Goal: Task Accomplishment & Management: Manage account settings

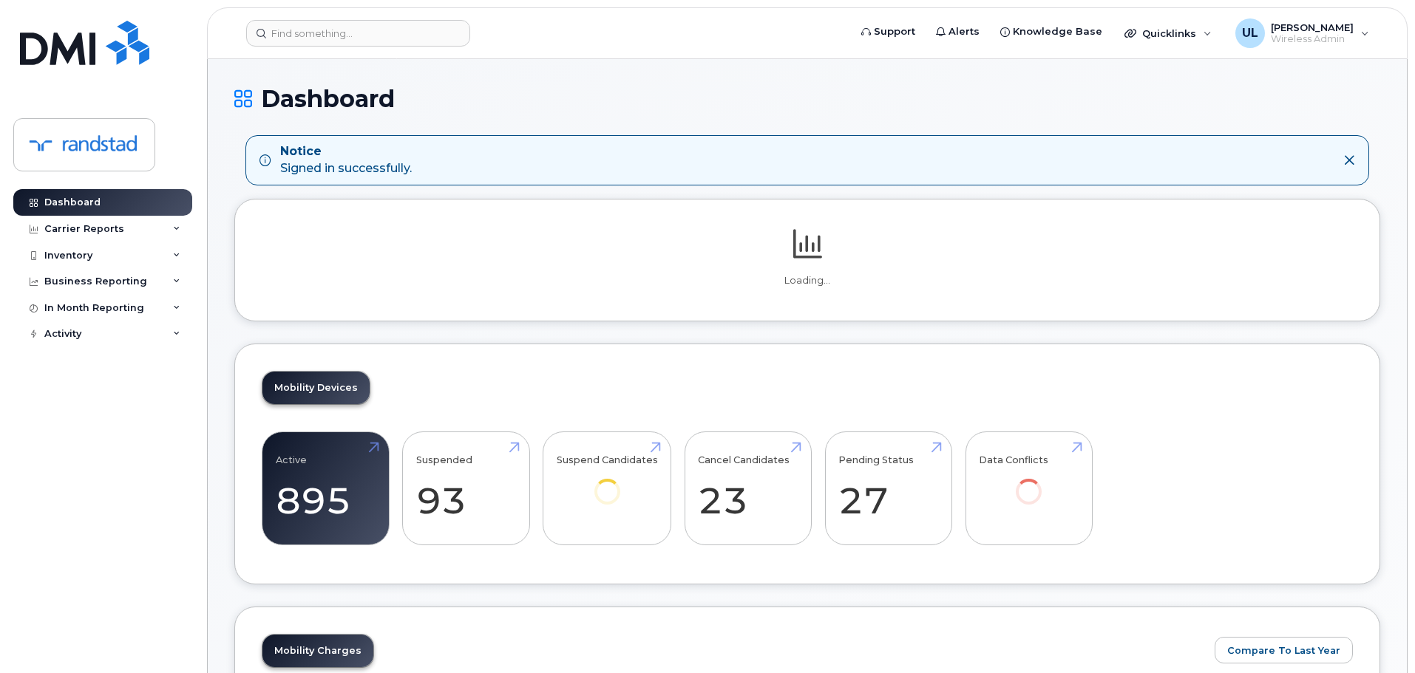
click at [346, 48] on header "Support Alerts Knowledge Base Quicklinks Suspend / Cancel Device Change SIM Car…" at bounding box center [807, 33] width 1201 height 52
click at [340, 40] on input at bounding box center [358, 33] width 224 height 27
paste input "356057369085055"
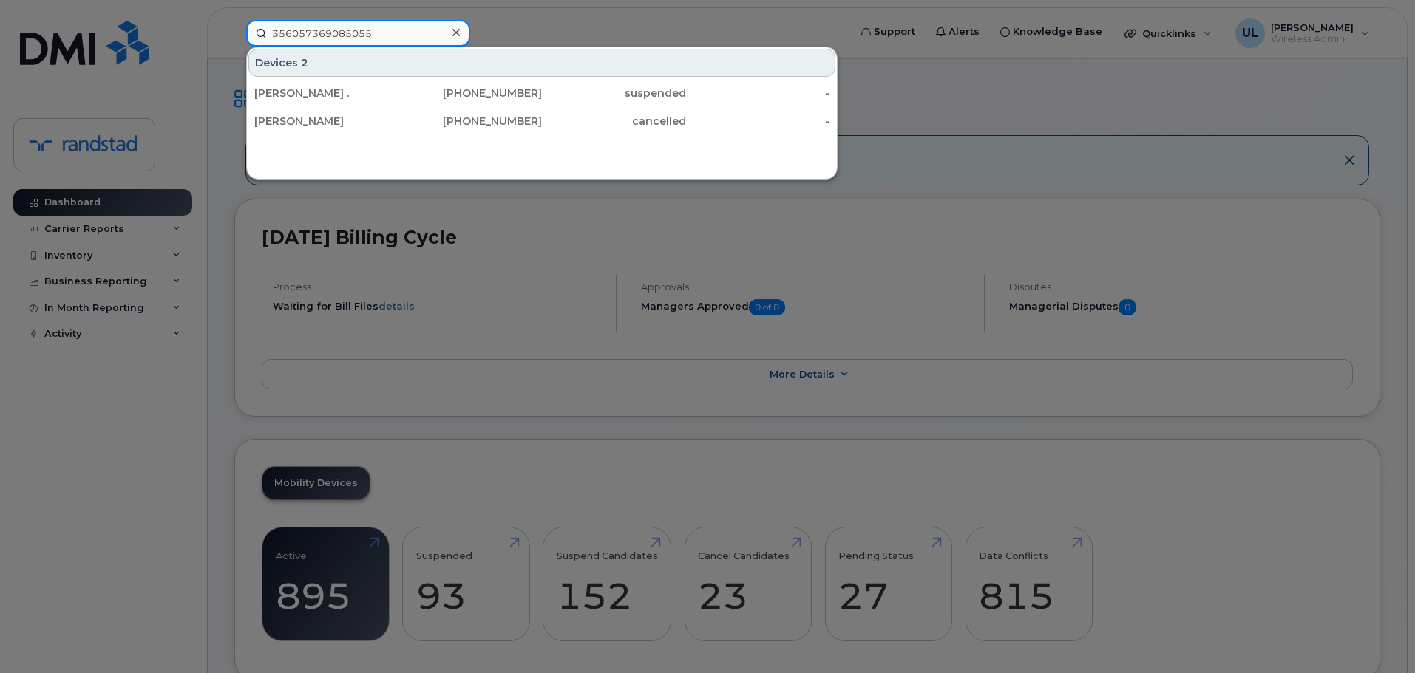
type input "356057369085055"
click at [361, 95] on div "[PERSON_NAME] ." at bounding box center [326, 93] width 144 height 15
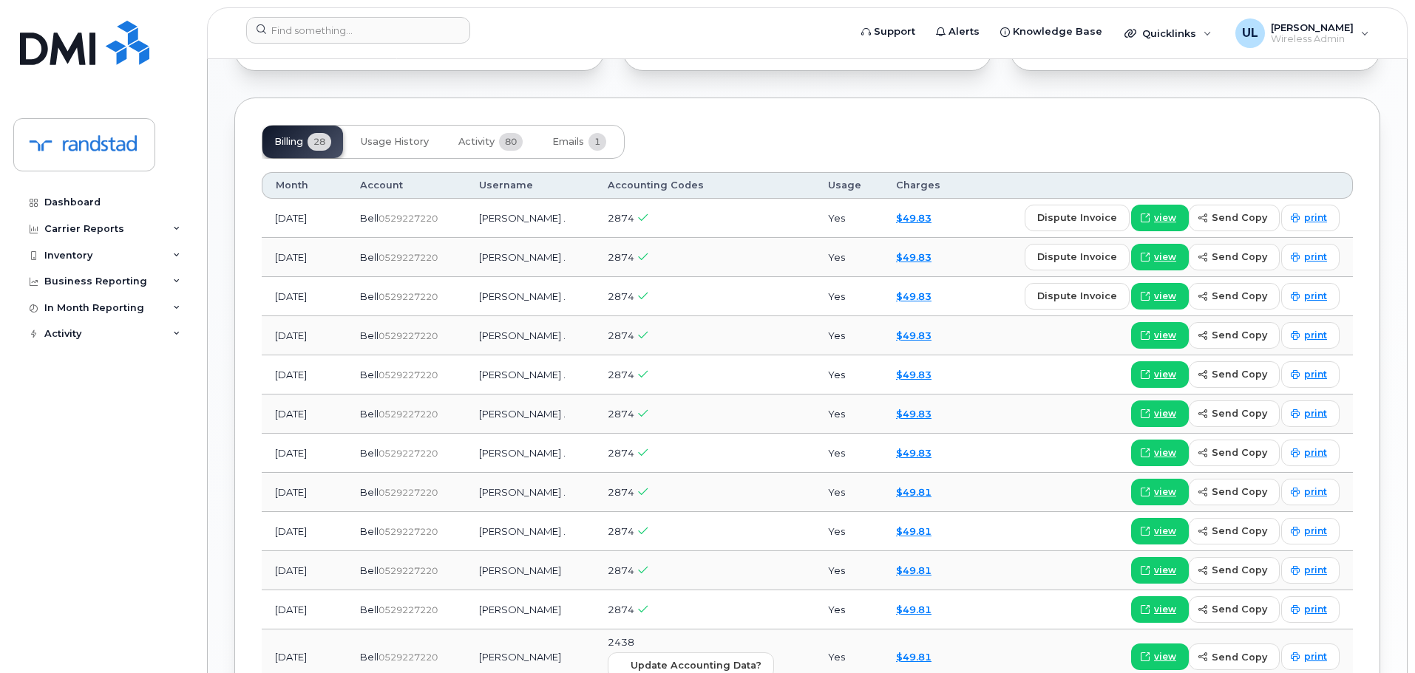
scroll to position [370, 0]
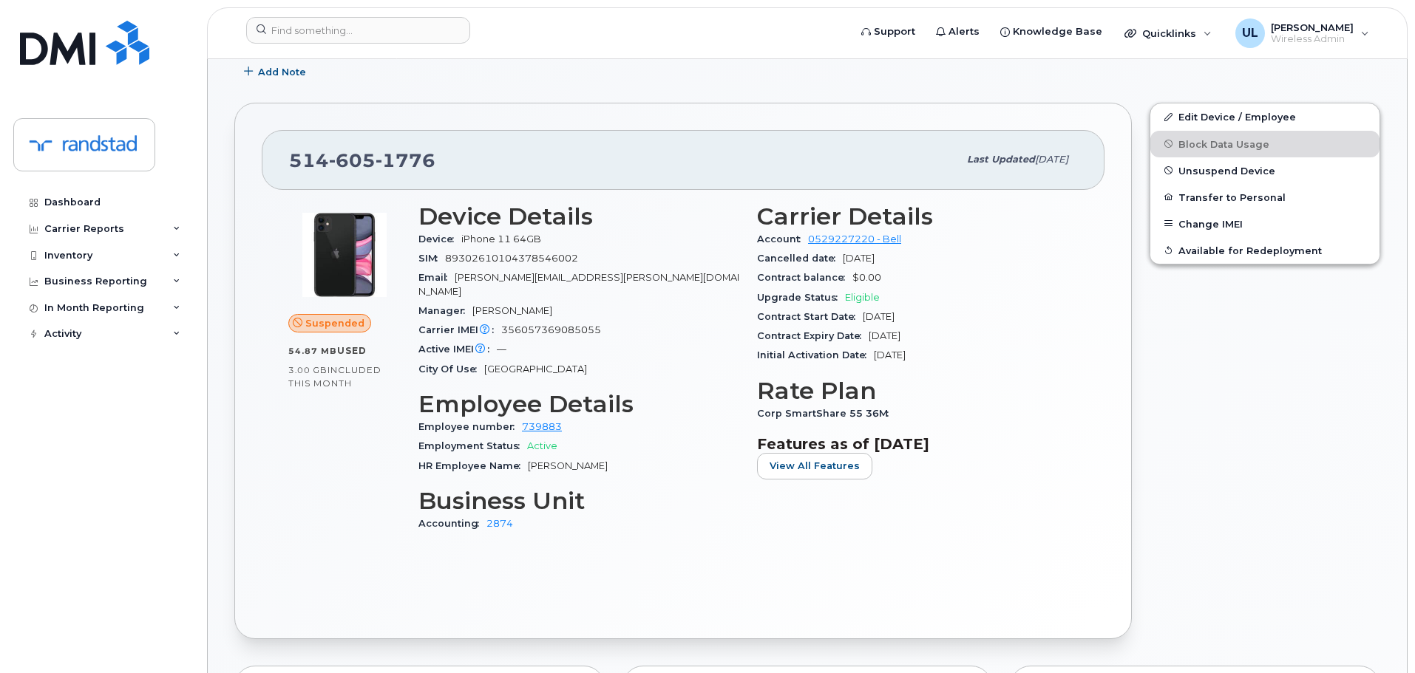
click at [356, 172] on div "514 605 1776" at bounding box center [623, 159] width 669 height 31
click at [351, 163] on span "605" at bounding box center [352, 160] width 47 height 22
copy span "514 605 1776"
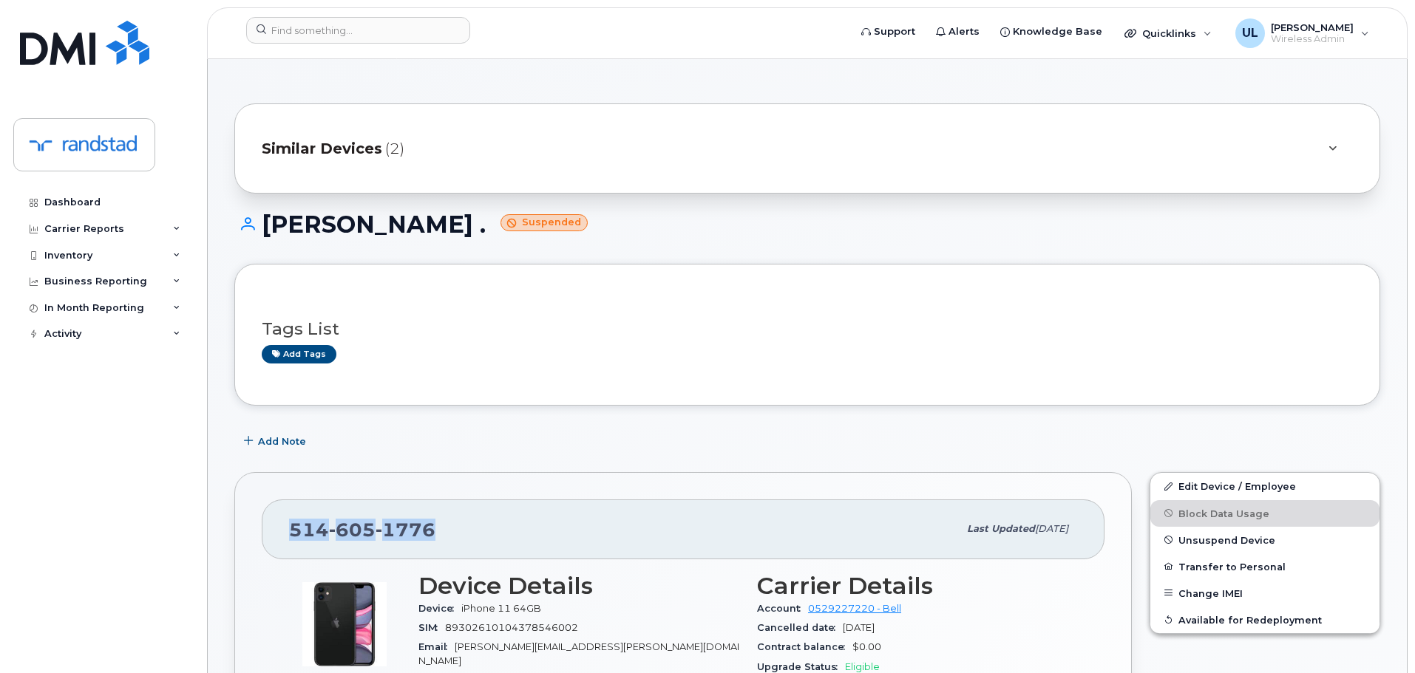
scroll to position [246, 0]
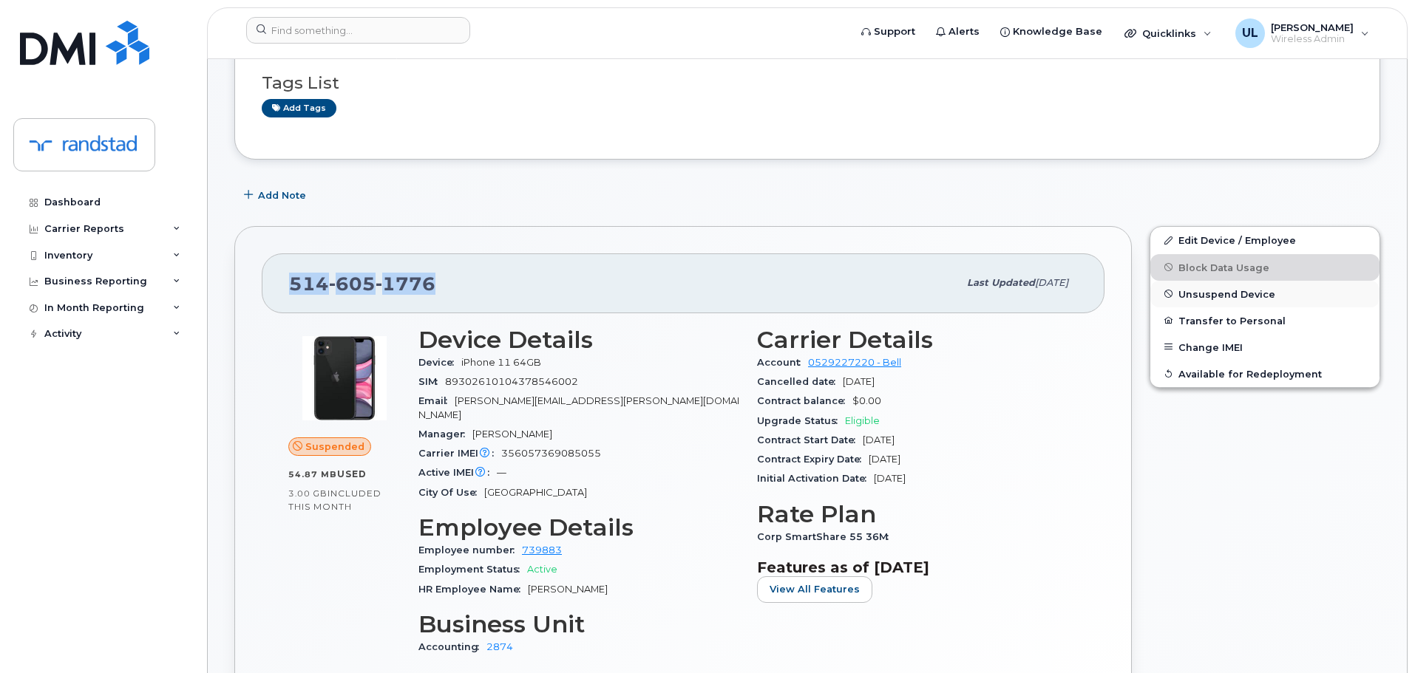
click at [1181, 292] on span "Unsuspend Device" at bounding box center [1226, 293] width 97 height 11
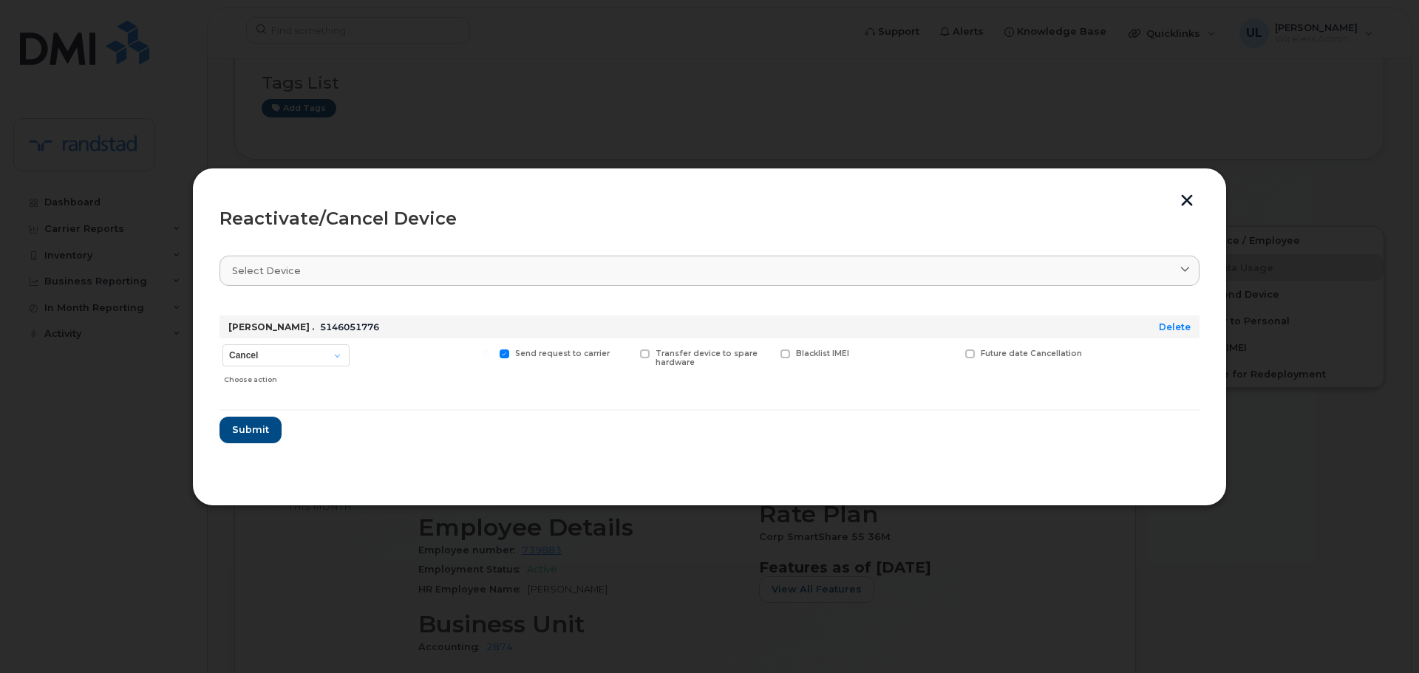
click at [1189, 206] on button "button" at bounding box center [1187, 202] width 22 height 16
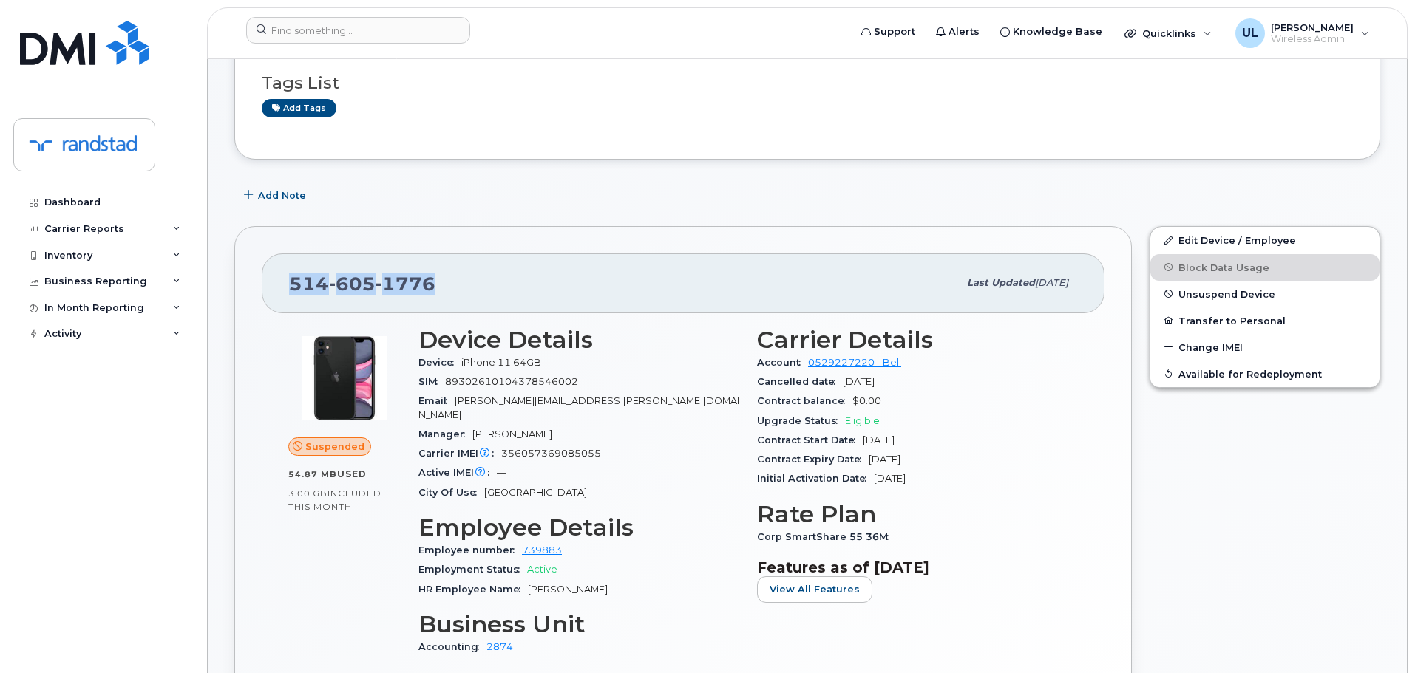
copy span "514 605 1776"
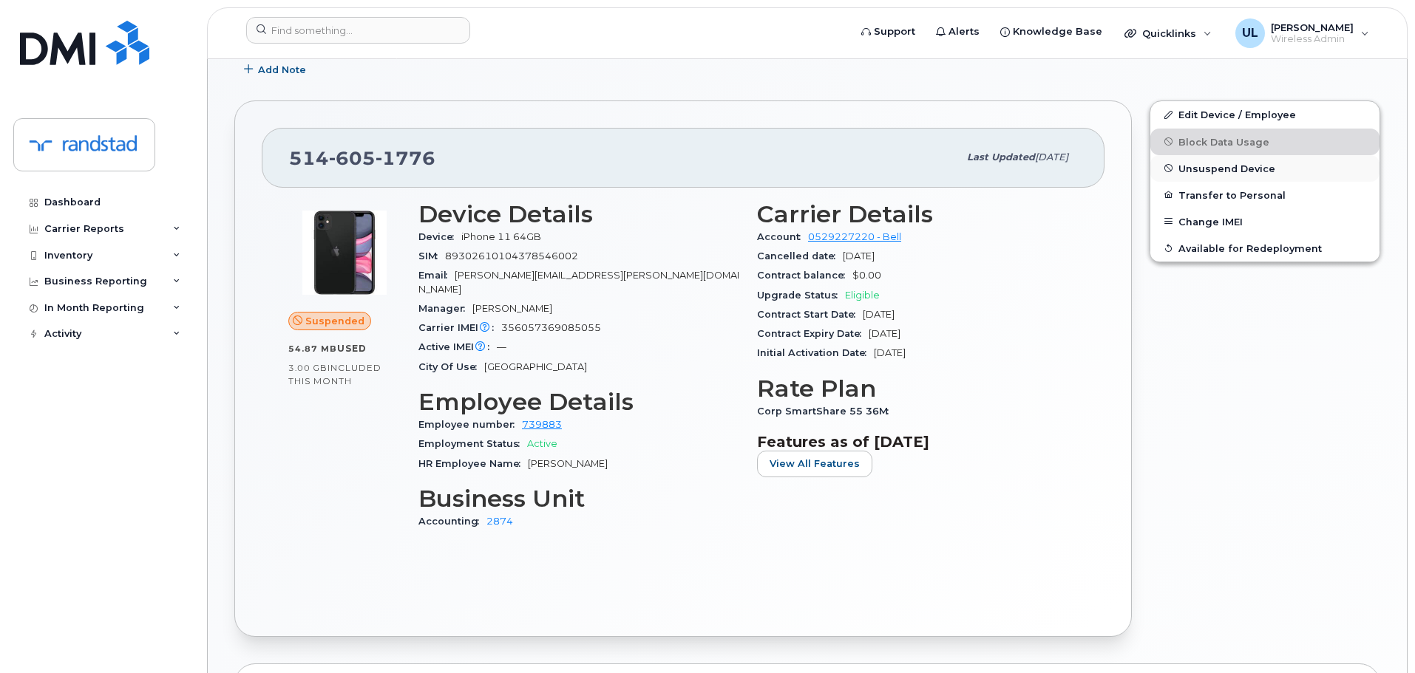
scroll to position [359, 0]
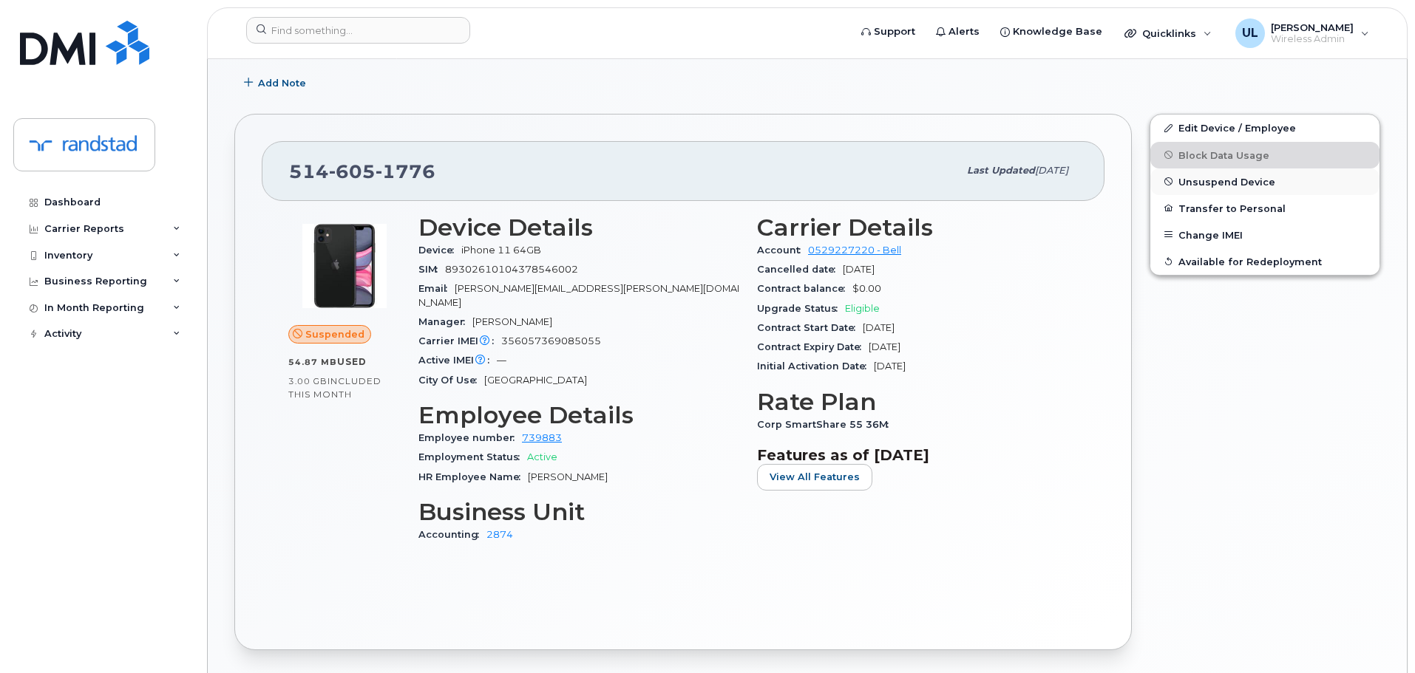
click at [1187, 177] on span "Unsuspend Device" at bounding box center [1226, 181] width 97 height 11
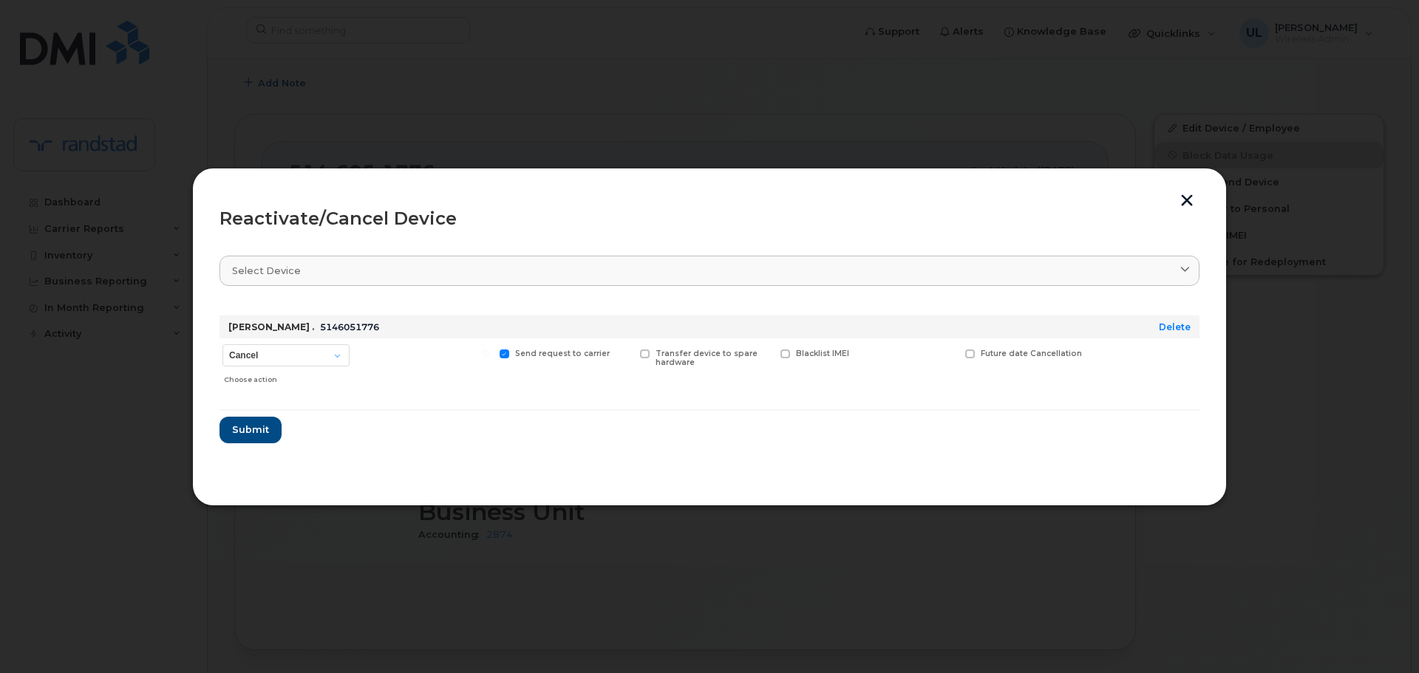
click at [504, 359] on span at bounding box center [505, 355] width 10 height 10
click at [489, 357] on input "Send request to carrier" at bounding box center [485, 353] width 7 height 7
checkbox input "false"
click at [301, 353] on select "Cancel Suspend - Extend Suspension Reactivate" at bounding box center [286, 355] width 127 height 22
select select "[object Object]"
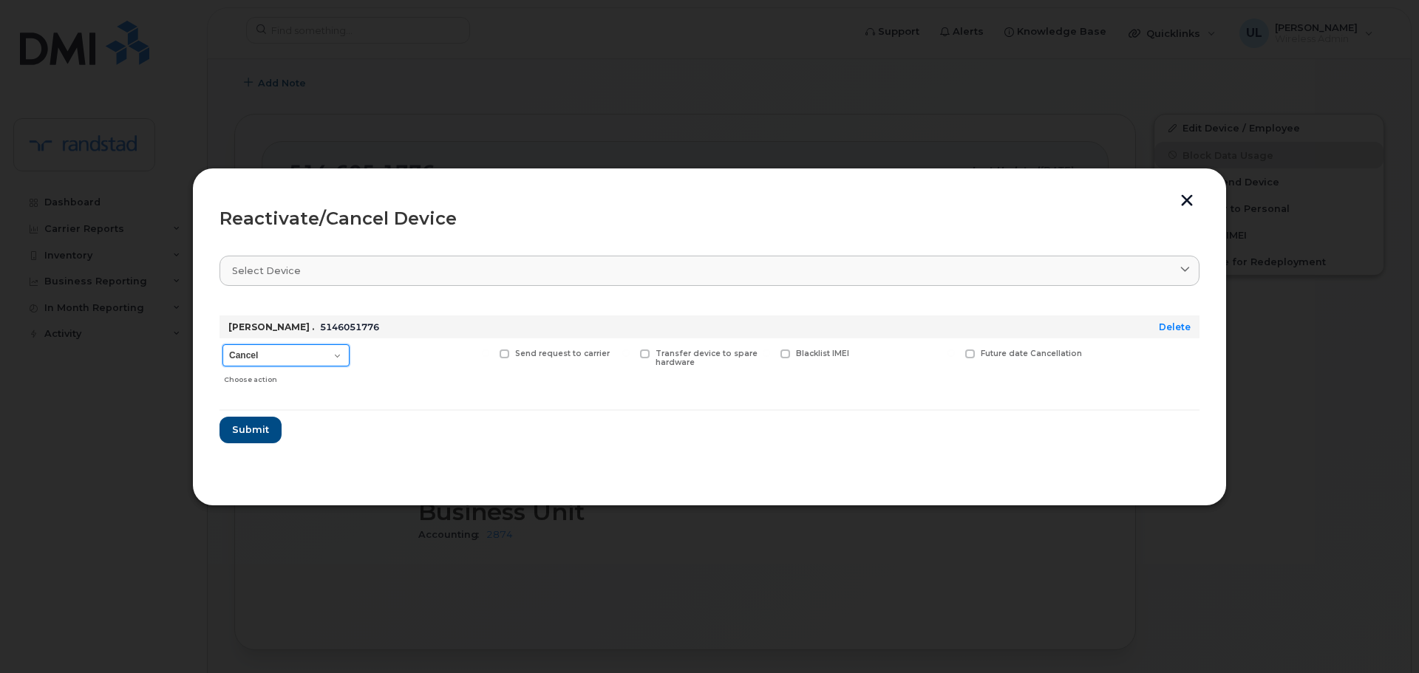
click at [223, 344] on select "Cancel Suspend - Extend Suspension Reactivate" at bounding box center [286, 355] width 127 height 22
click at [256, 424] on span "Submit" at bounding box center [249, 430] width 37 height 14
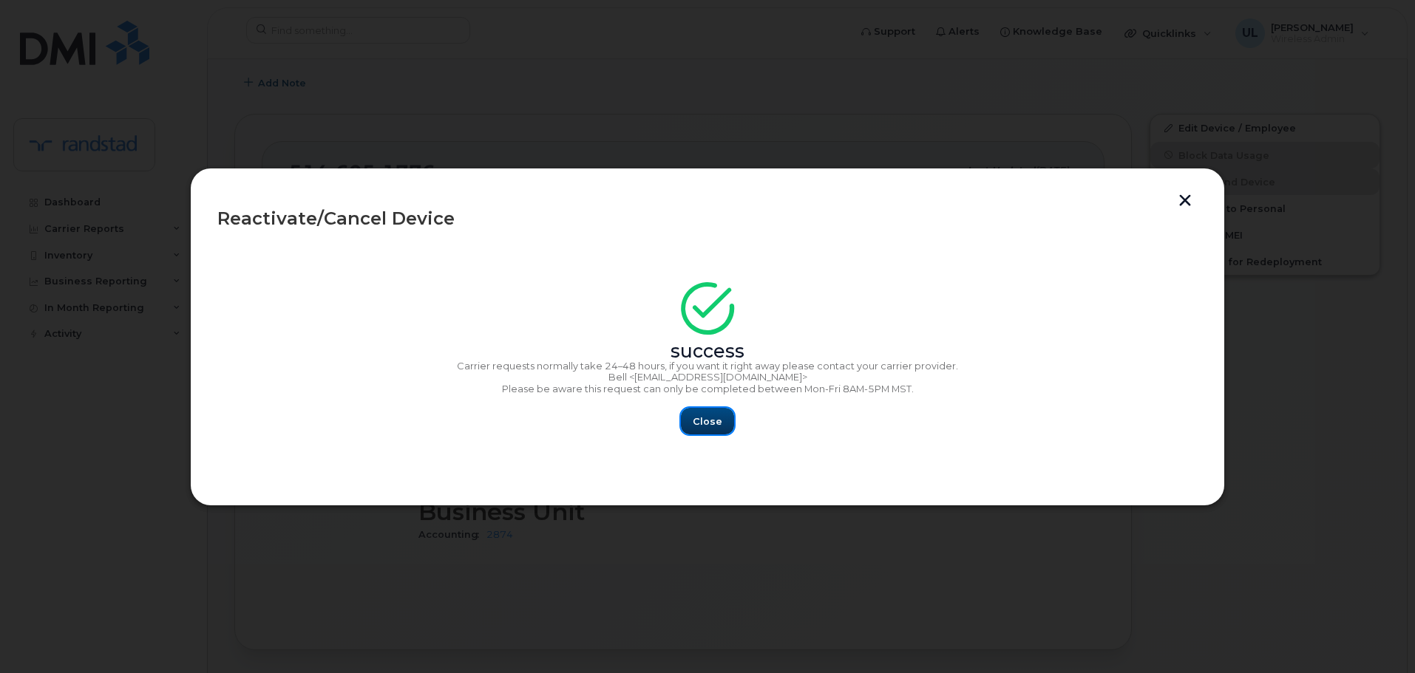
click at [685, 410] on button "Close" at bounding box center [707, 421] width 53 height 27
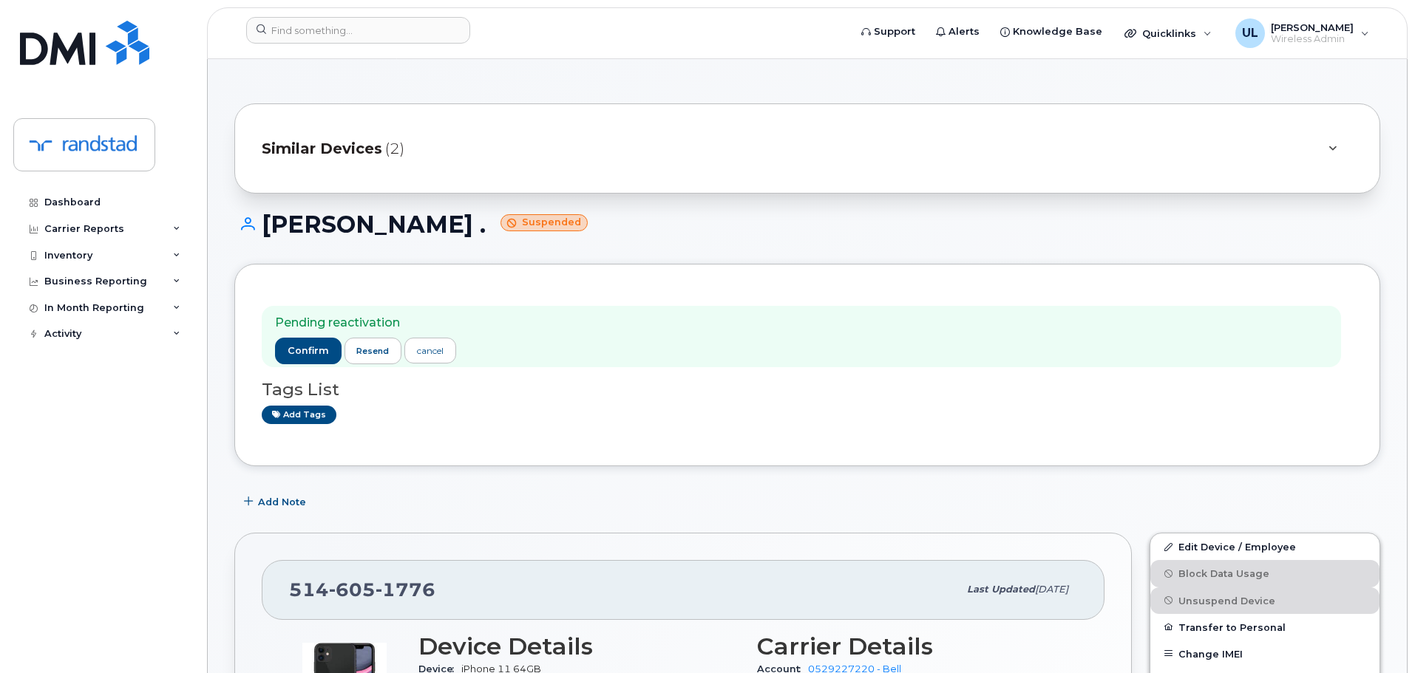
click at [731, 265] on div "Pending reactivation confirm resend cancel Tags List Add tags" at bounding box center [807, 365] width 1146 height 203
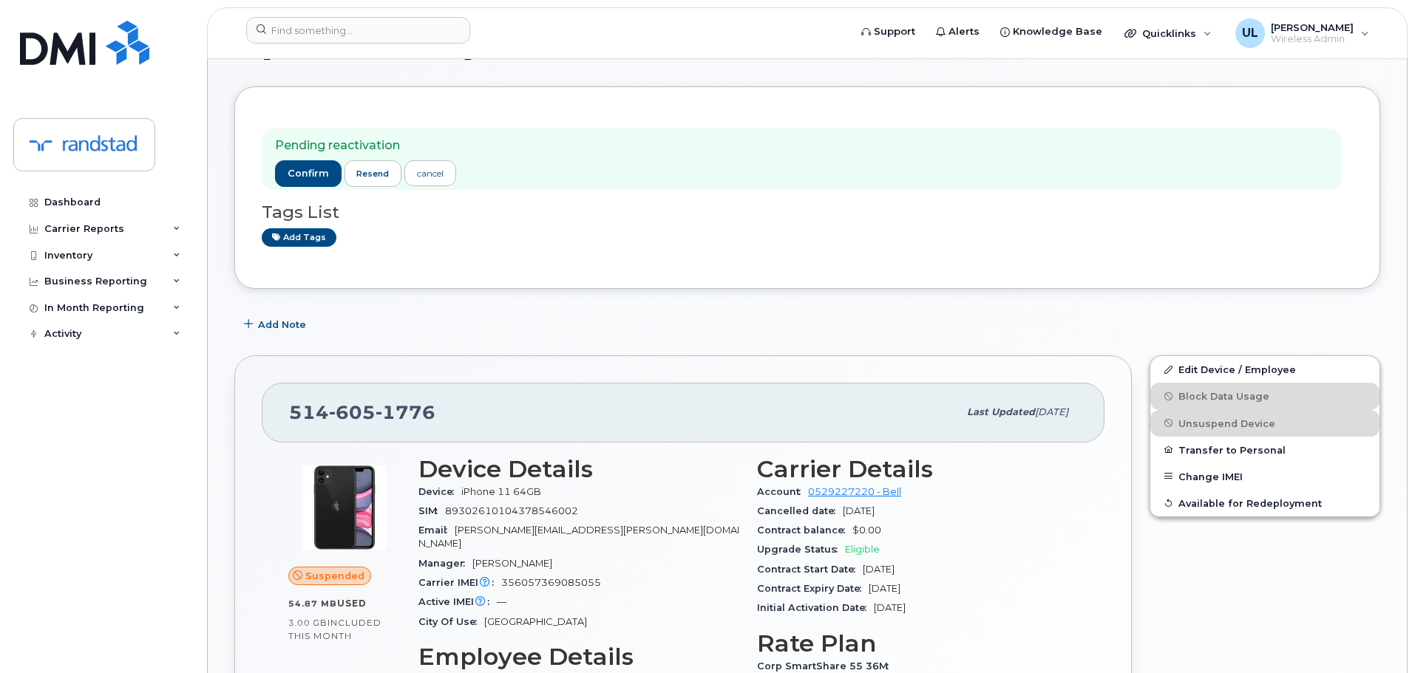
scroll to position [246, 0]
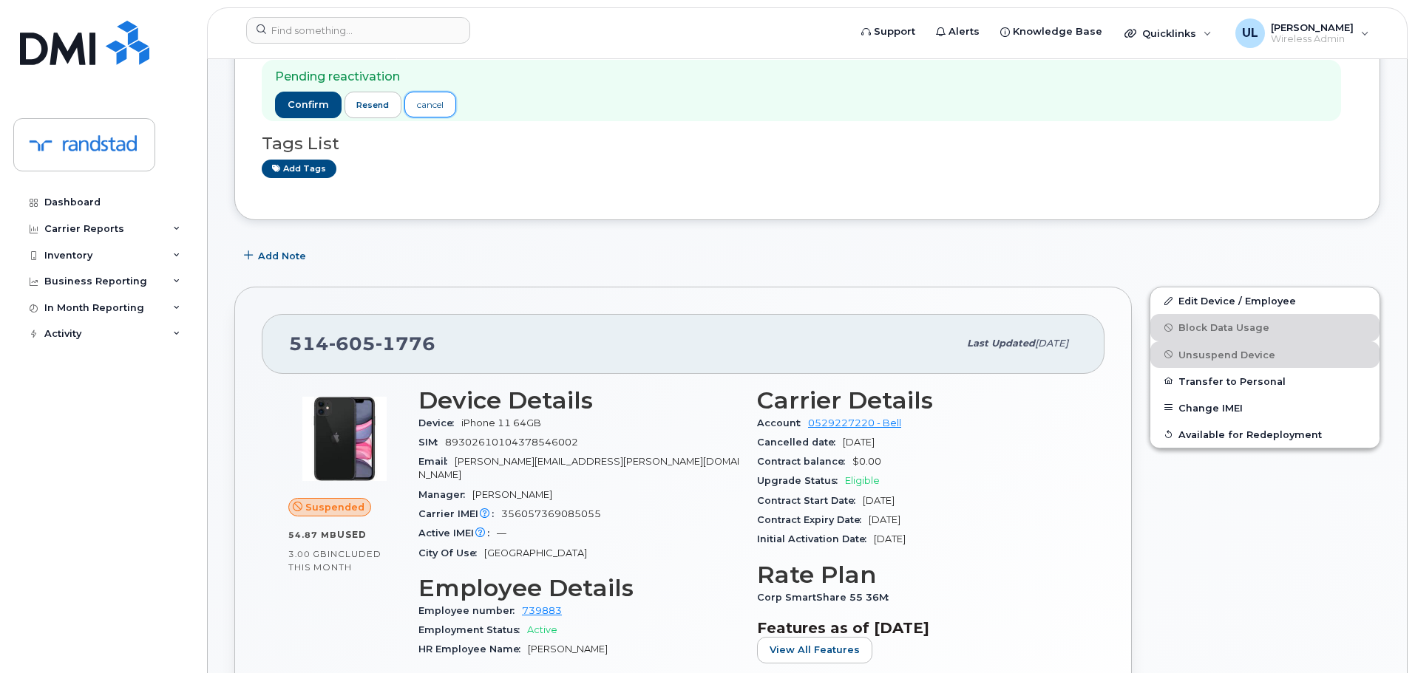
click at [432, 106] on div "cancel" at bounding box center [430, 104] width 27 height 13
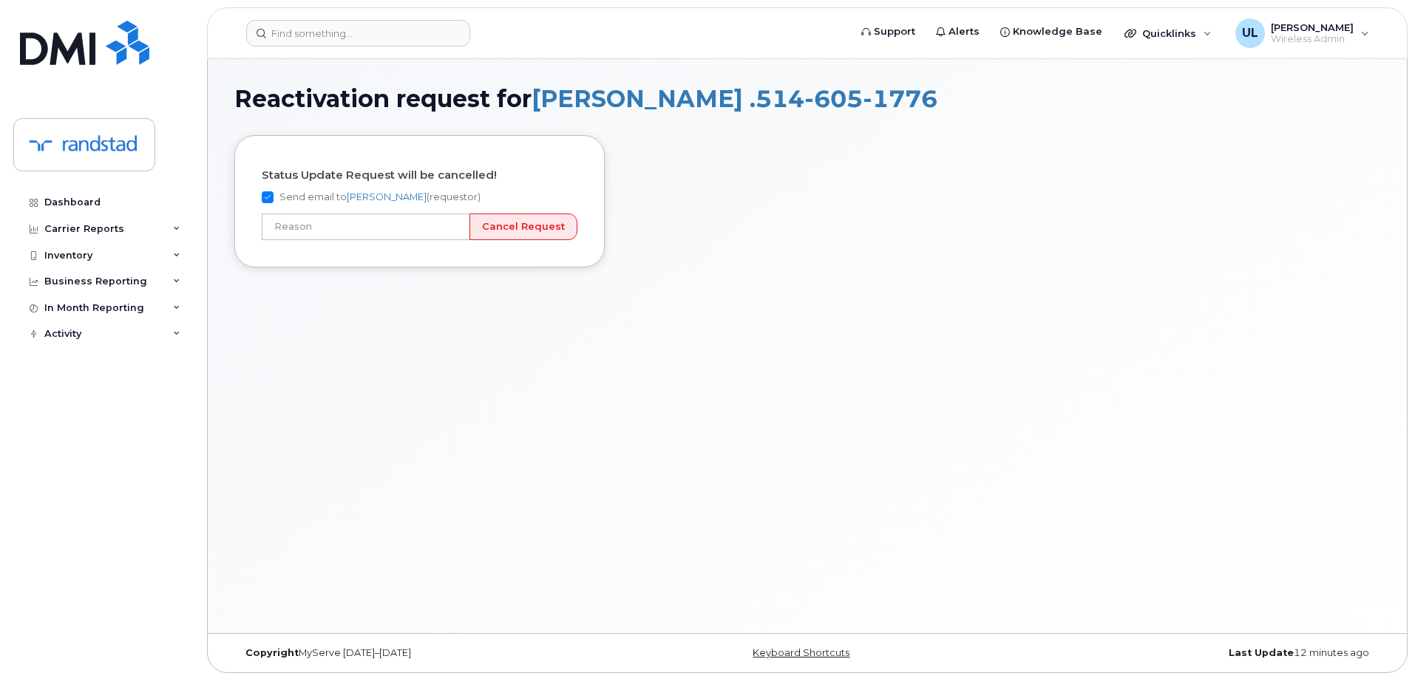
click at [279, 199] on label "Send email to [PERSON_NAME] (requestor)" at bounding box center [371, 198] width 219 height 18
click at [274, 199] on input "Send email to Uraib Lakhani (requestor)" at bounding box center [268, 197] width 12 height 12
checkbox input "false"
click at [291, 215] on input "text" at bounding box center [366, 227] width 208 height 27
type input "User still using device"
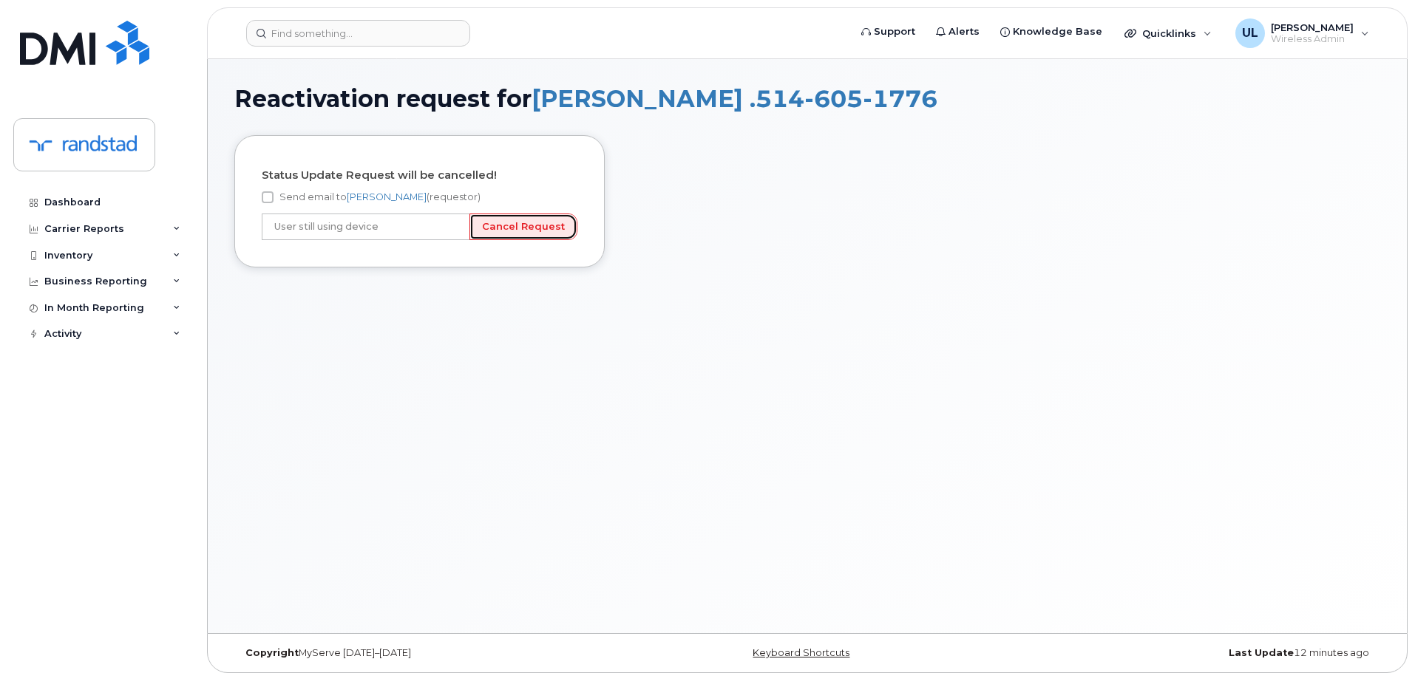
click at [509, 237] on input "Cancel Request" at bounding box center [523, 227] width 108 height 27
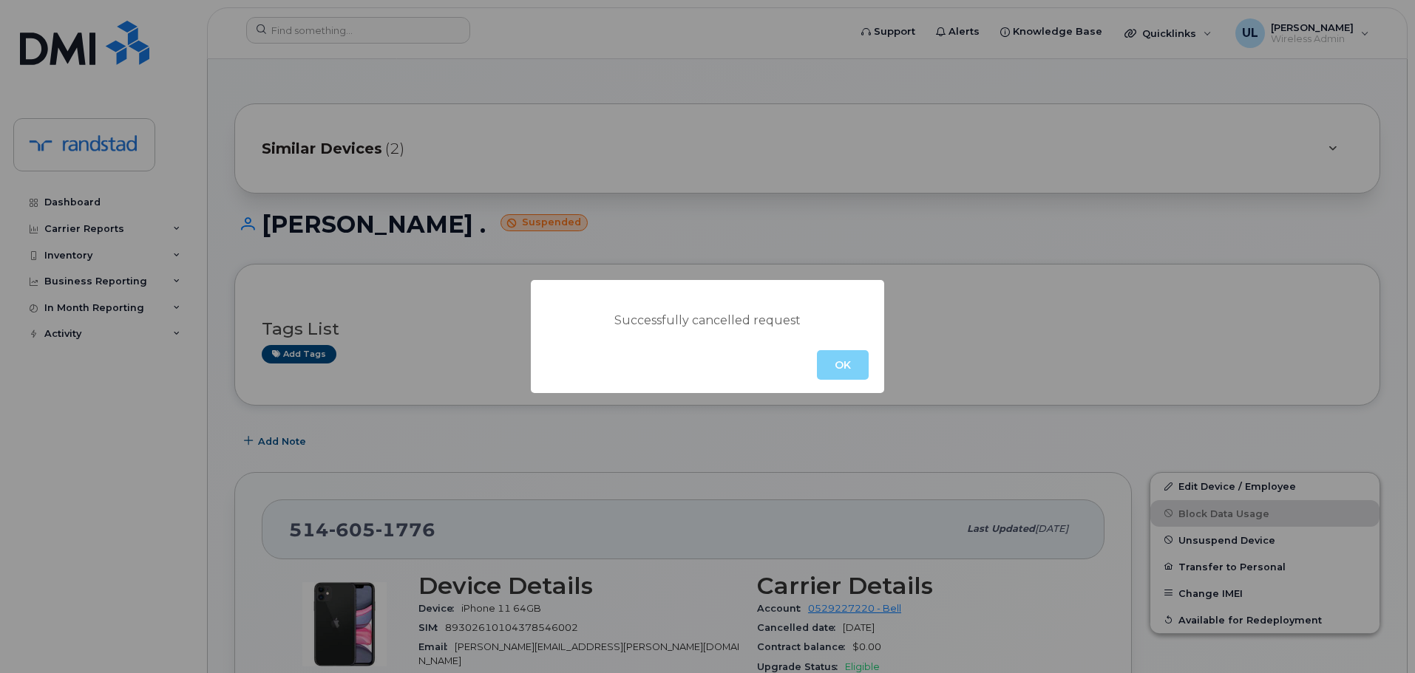
click at [825, 344] on div "OK" at bounding box center [707, 365] width 353 height 56
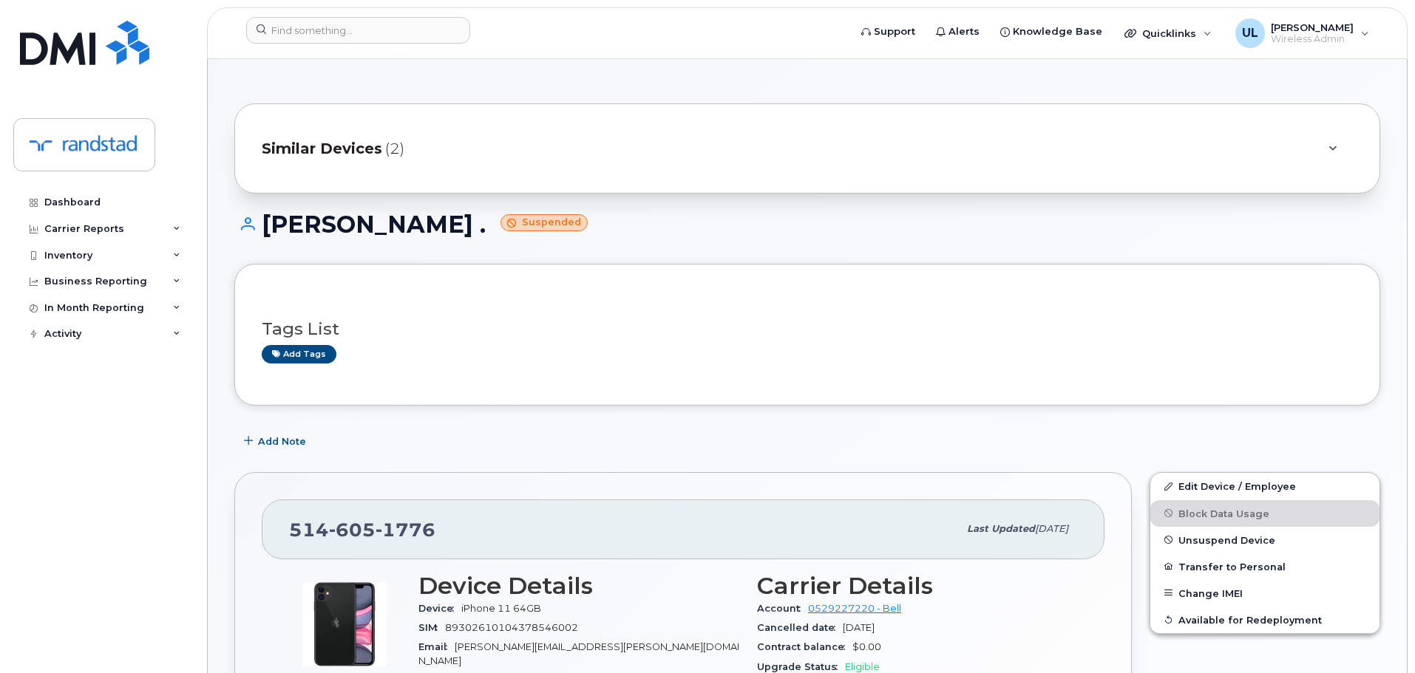
click at [835, 357] on div "Add tags" at bounding box center [801, 354] width 1079 height 18
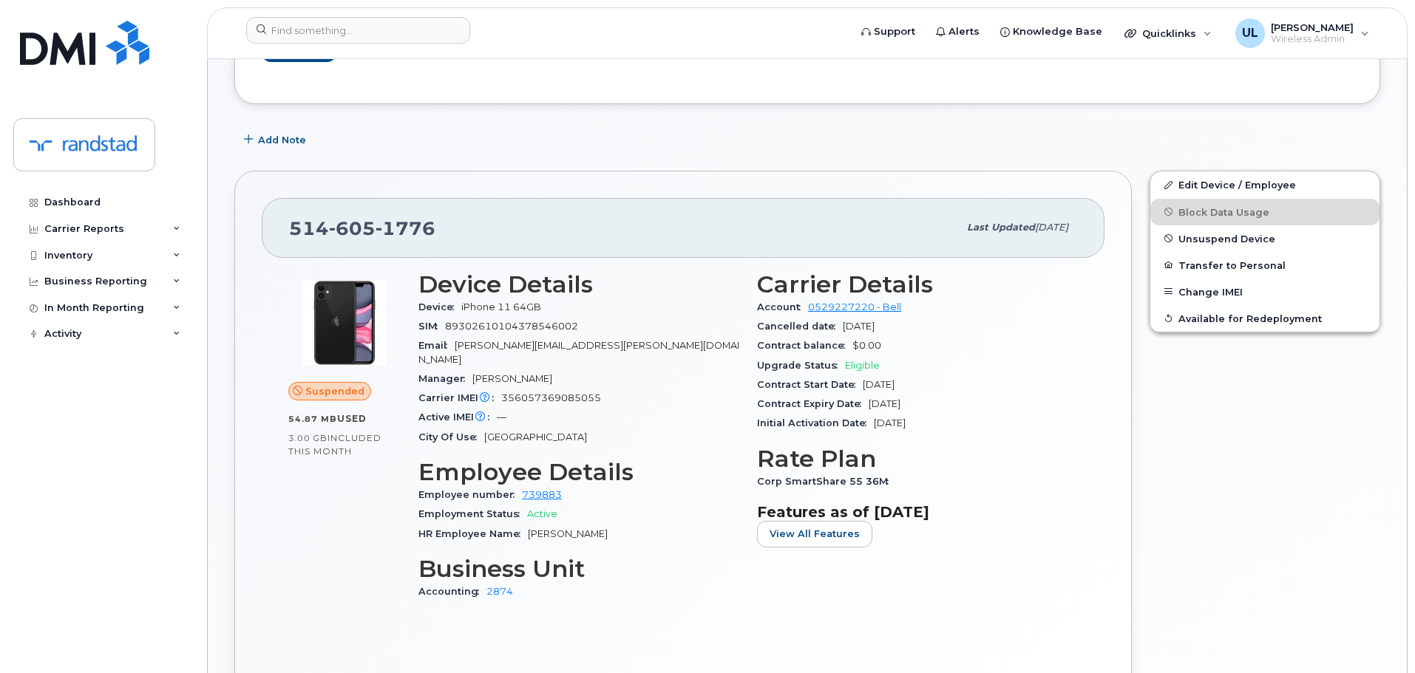
scroll to position [370, 0]
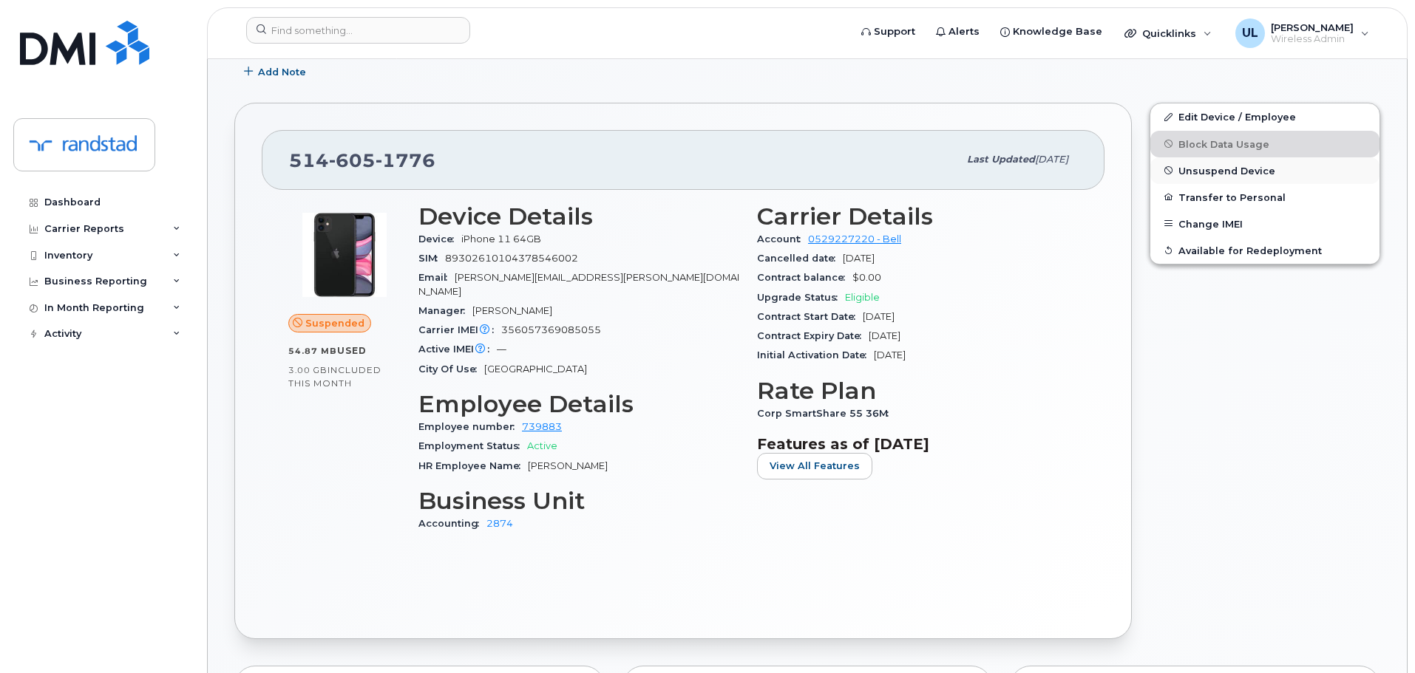
click at [1195, 171] on span "Unsuspend Device" at bounding box center [1226, 170] width 97 height 11
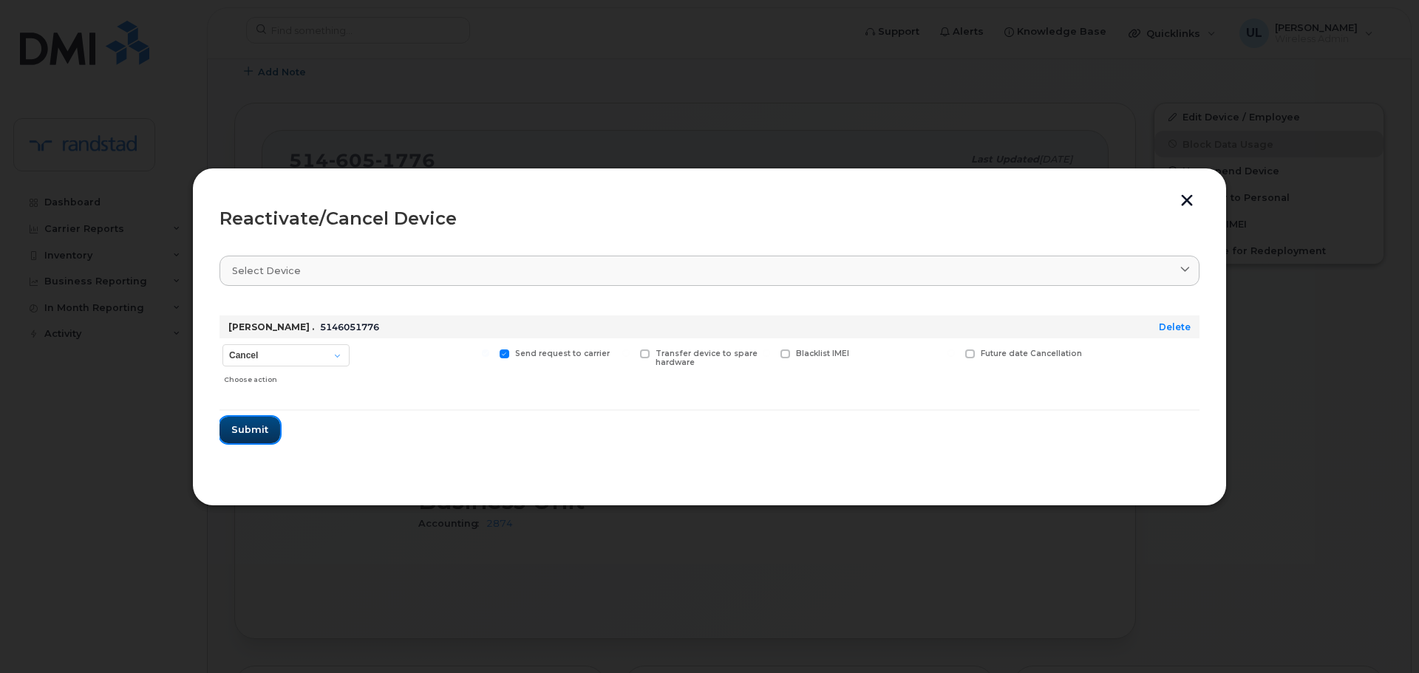
click at [247, 429] on span "Submit" at bounding box center [249, 430] width 37 height 14
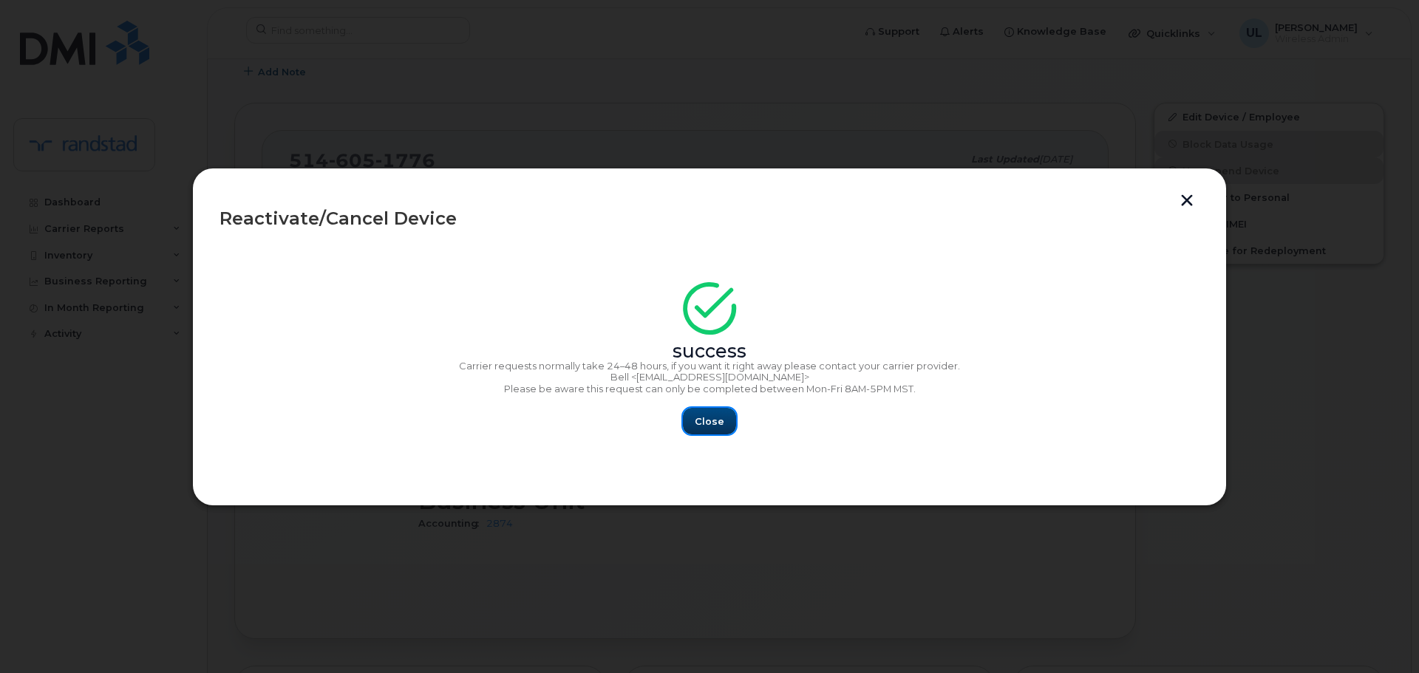
click at [697, 416] on span "Close" at bounding box center [710, 422] width 30 height 14
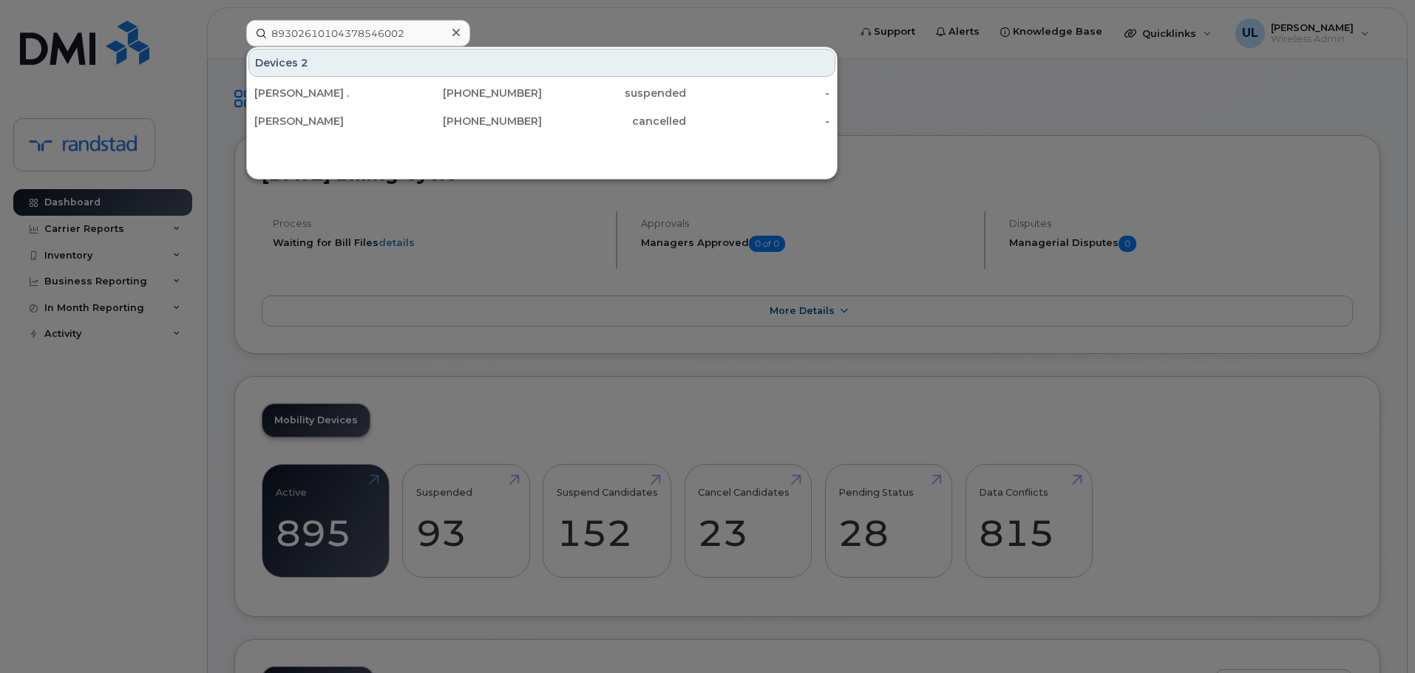
type input "89302610104378546002"
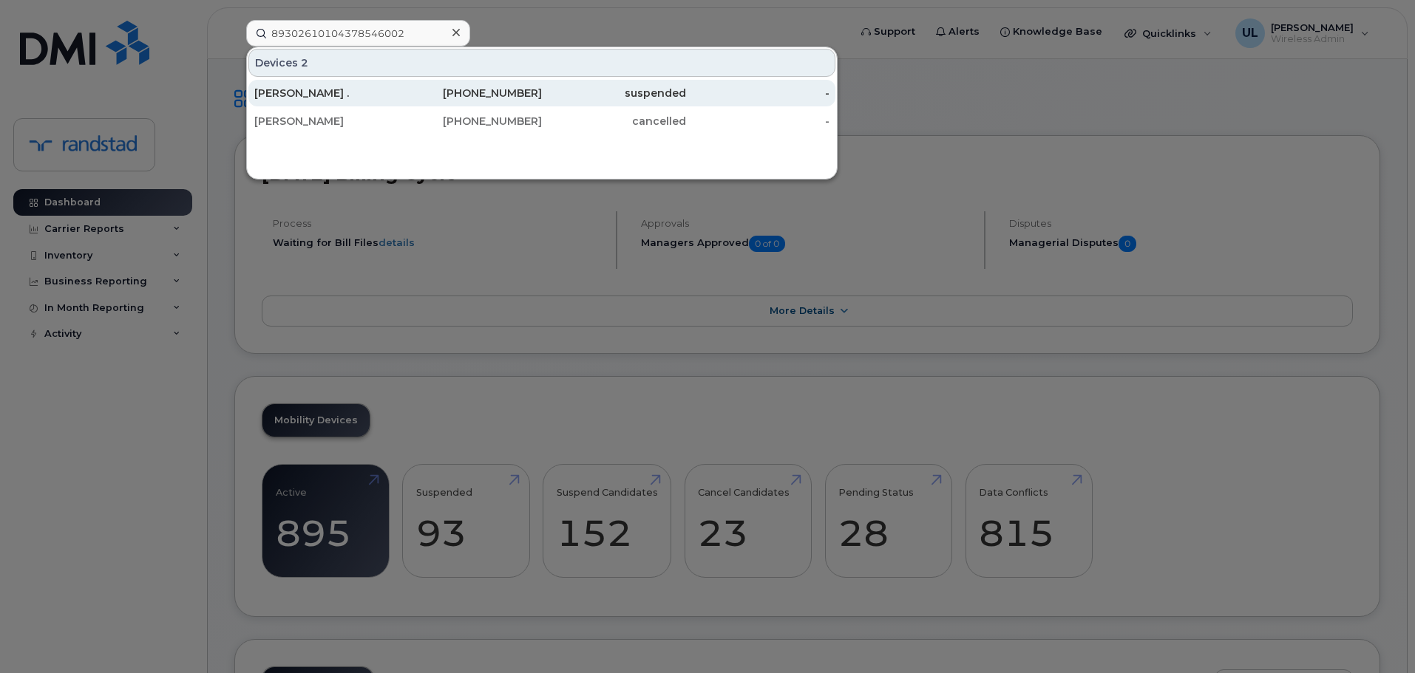
click at [424, 92] on div "514-605-1776" at bounding box center [470, 93] width 144 height 15
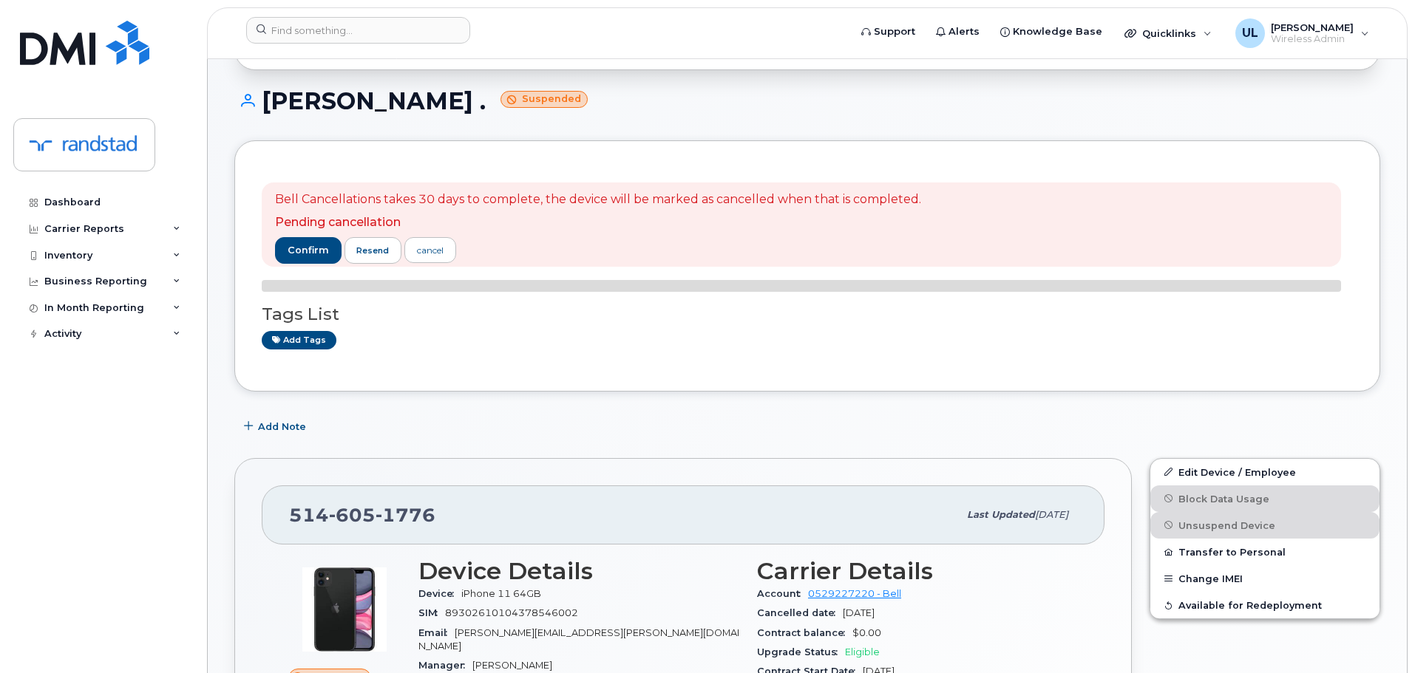
scroll to position [249, 0]
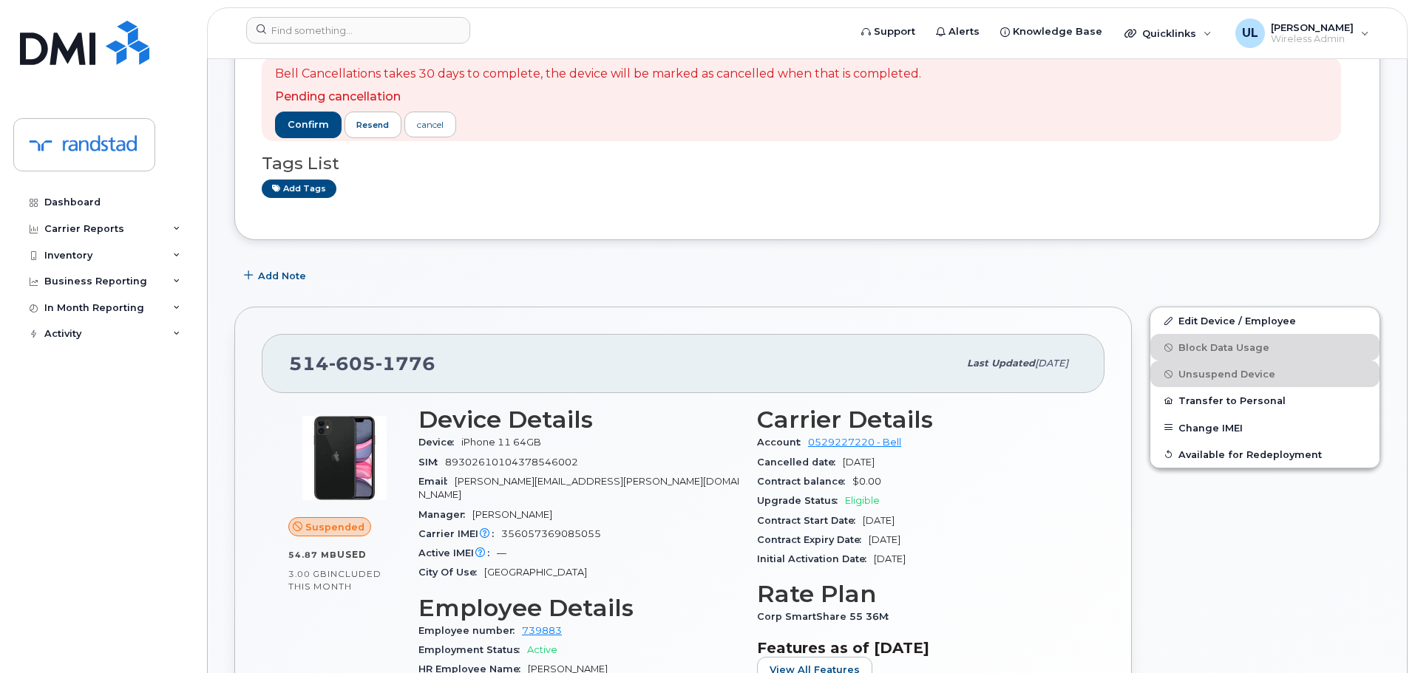
click at [401, 52] on header "Support Alerts Knowledge Base Quicklinks Suspend / Cancel Device Change SIM Car…" at bounding box center [807, 33] width 1201 height 52
click at [376, 33] on input at bounding box center [358, 30] width 224 height 27
paste input "356850110439369"
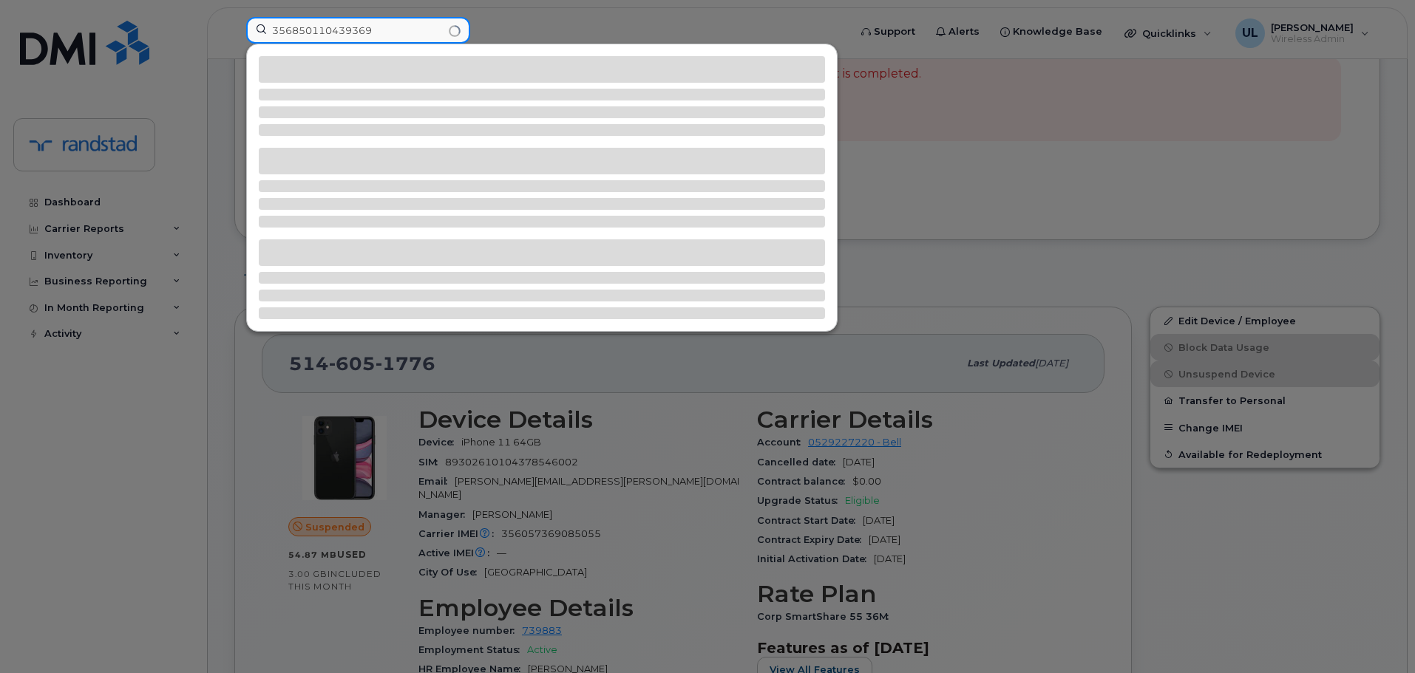
type input "356850110439369"
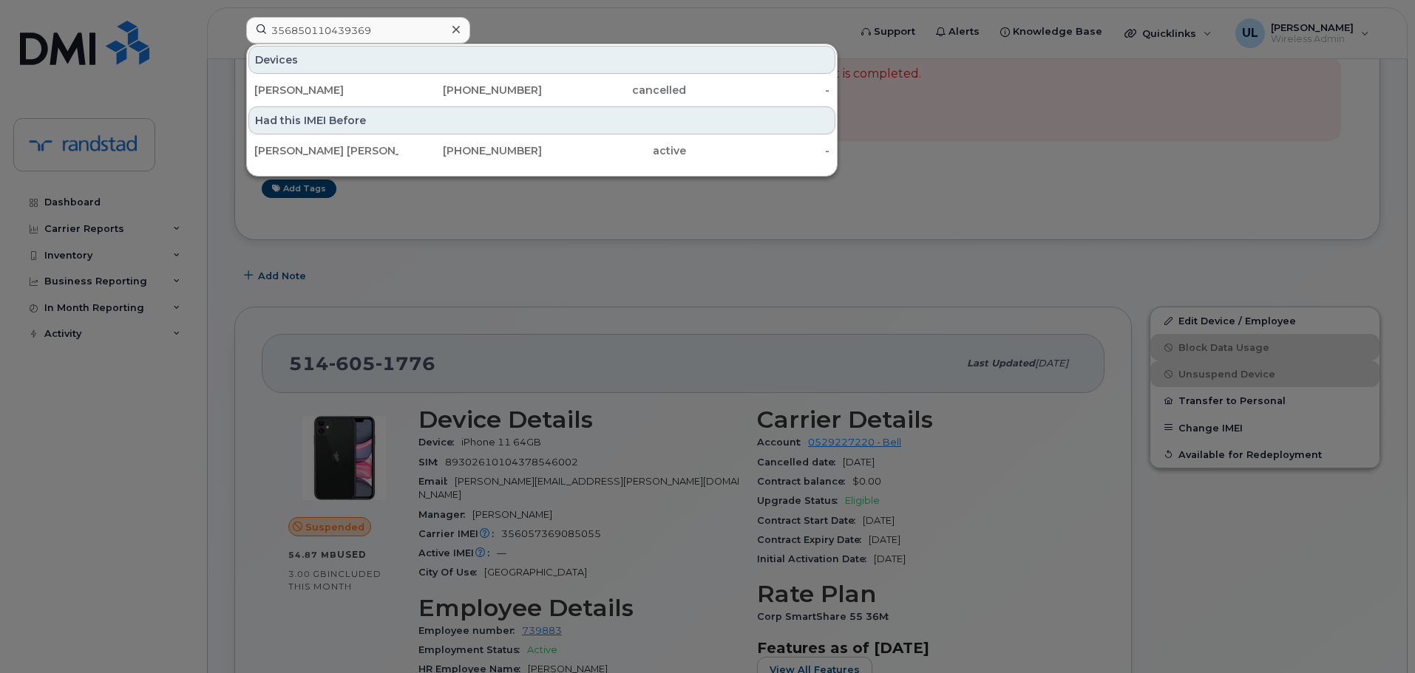
click at [370, 81] on div "Patrycia Cote" at bounding box center [326, 90] width 144 height 27
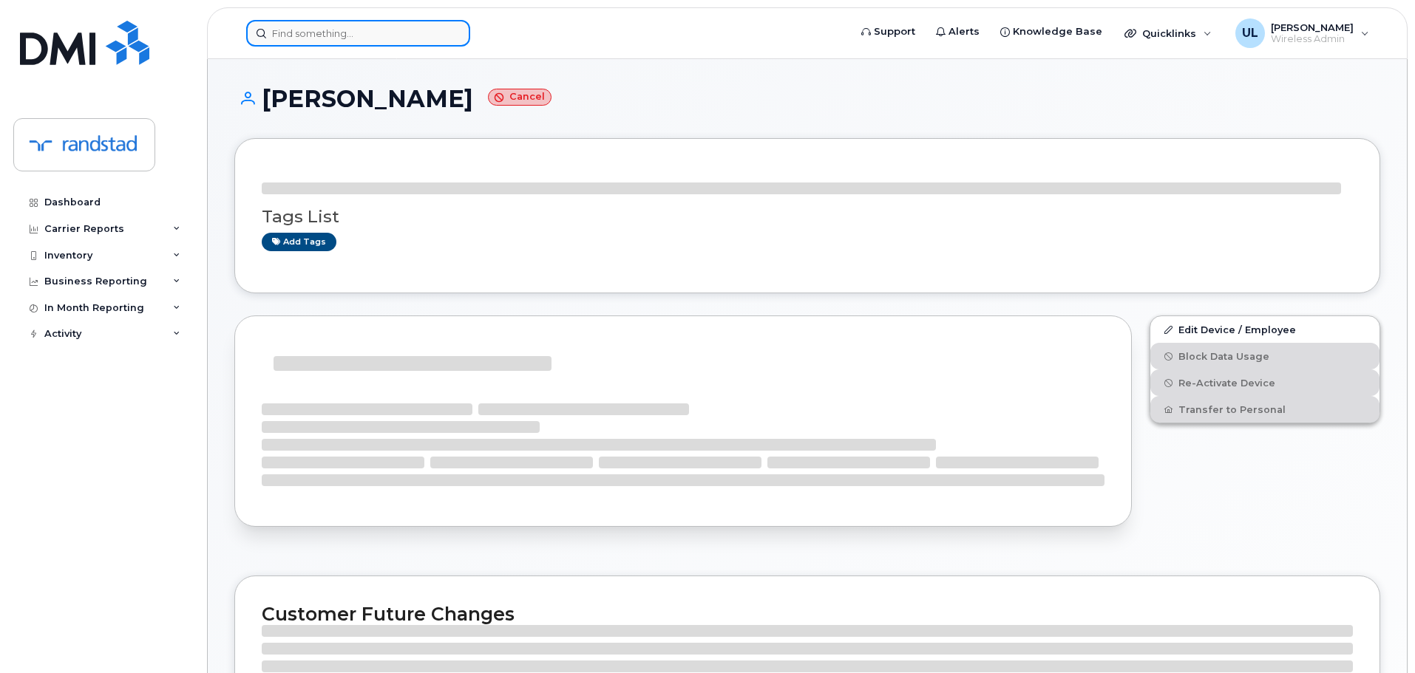
click at [379, 24] on input at bounding box center [358, 33] width 224 height 27
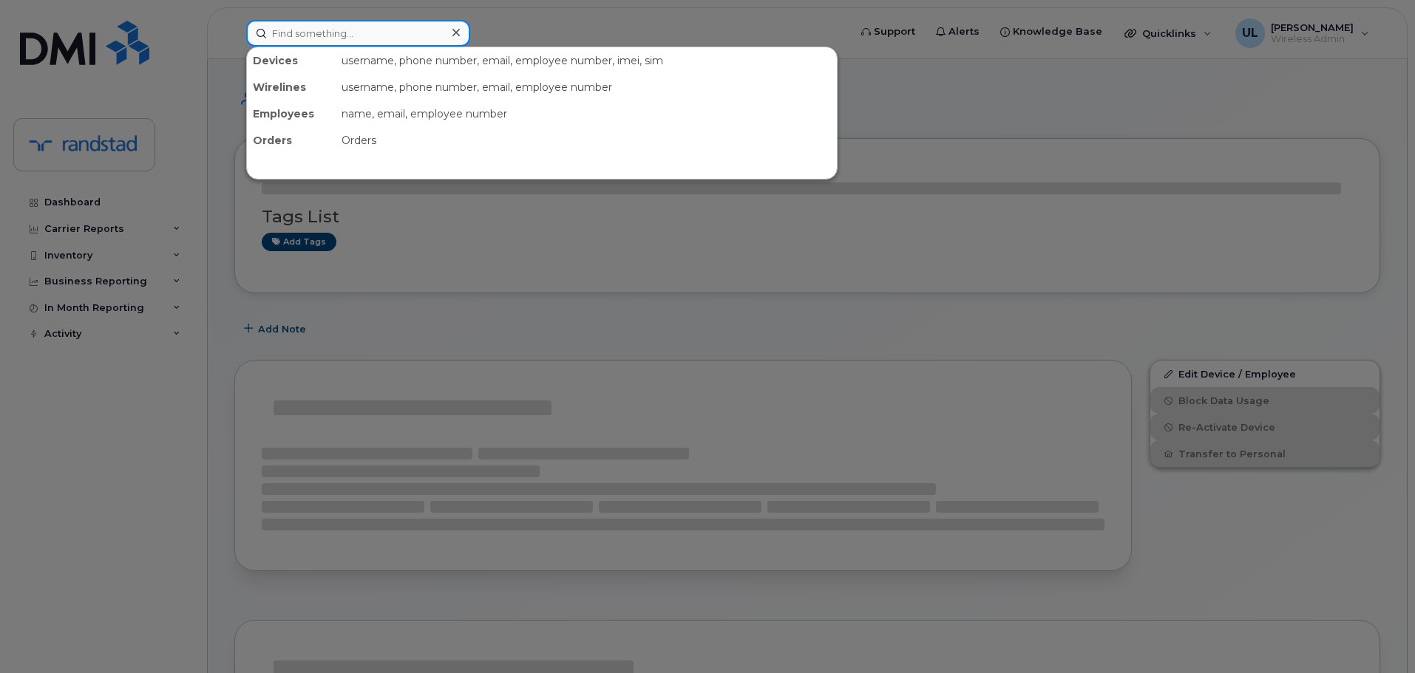
paste input "356850110439369"
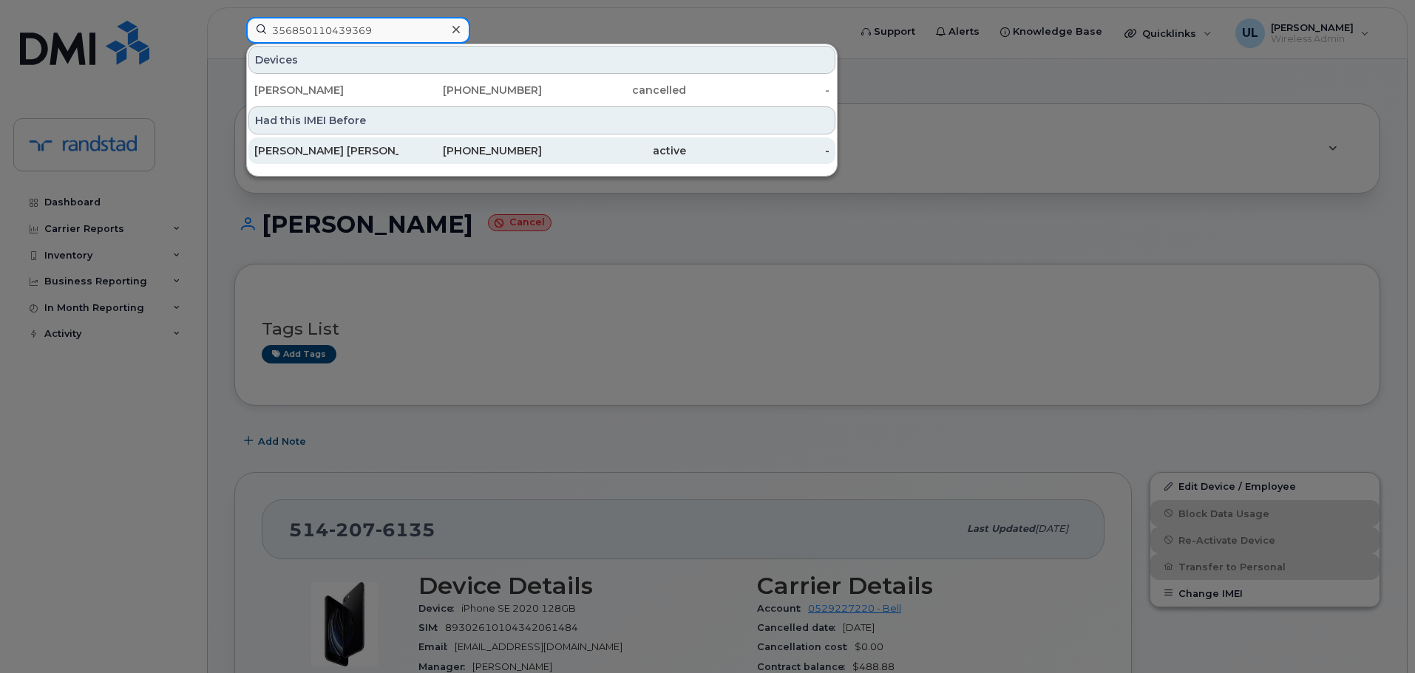
type input "356850110439369"
click at [386, 161] on div "[PERSON_NAME] [PERSON_NAME]" at bounding box center [326, 150] width 144 height 27
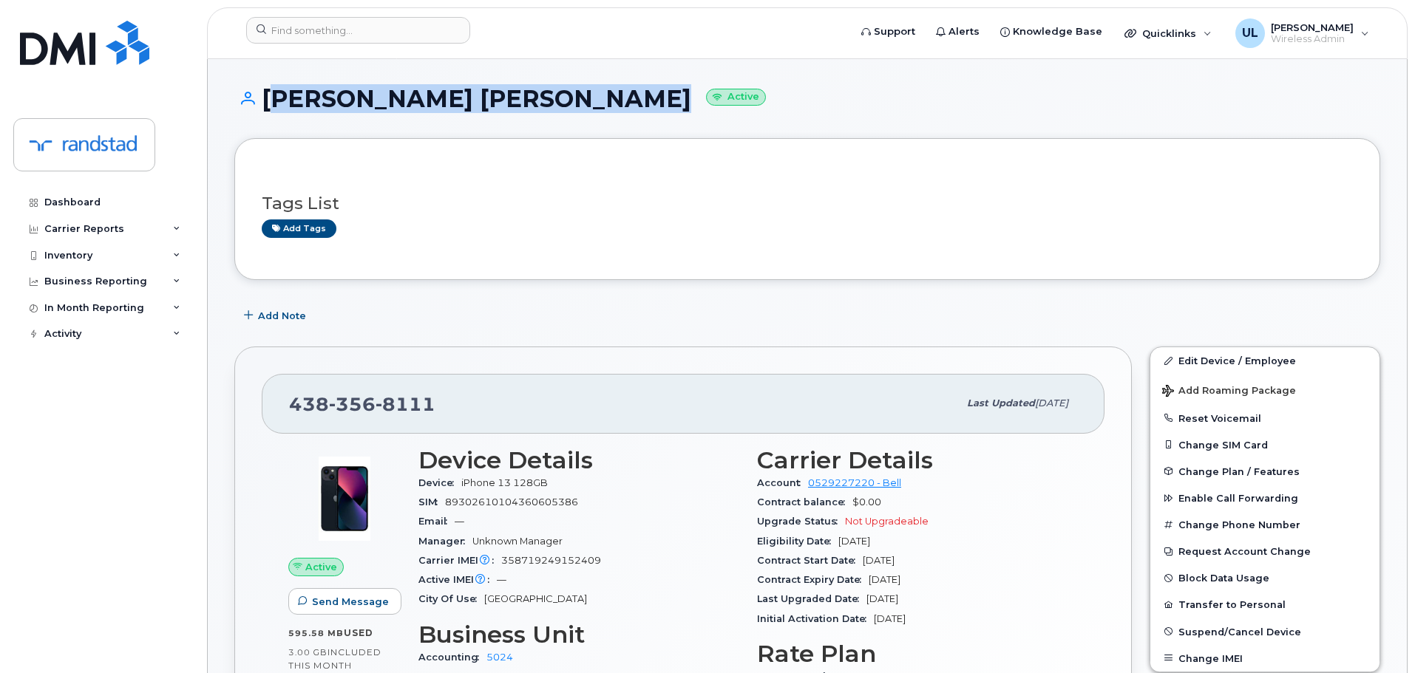
drag, startPoint x: 266, startPoint y: 97, endPoint x: 612, endPoint y: 111, distance: 346.2
click at [612, 111] on h1 "[PERSON_NAME] [PERSON_NAME] Active" at bounding box center [807, 99] width 1146 height 26
copy h1 "[PERSON_NAME] [PERSON_NAME]"
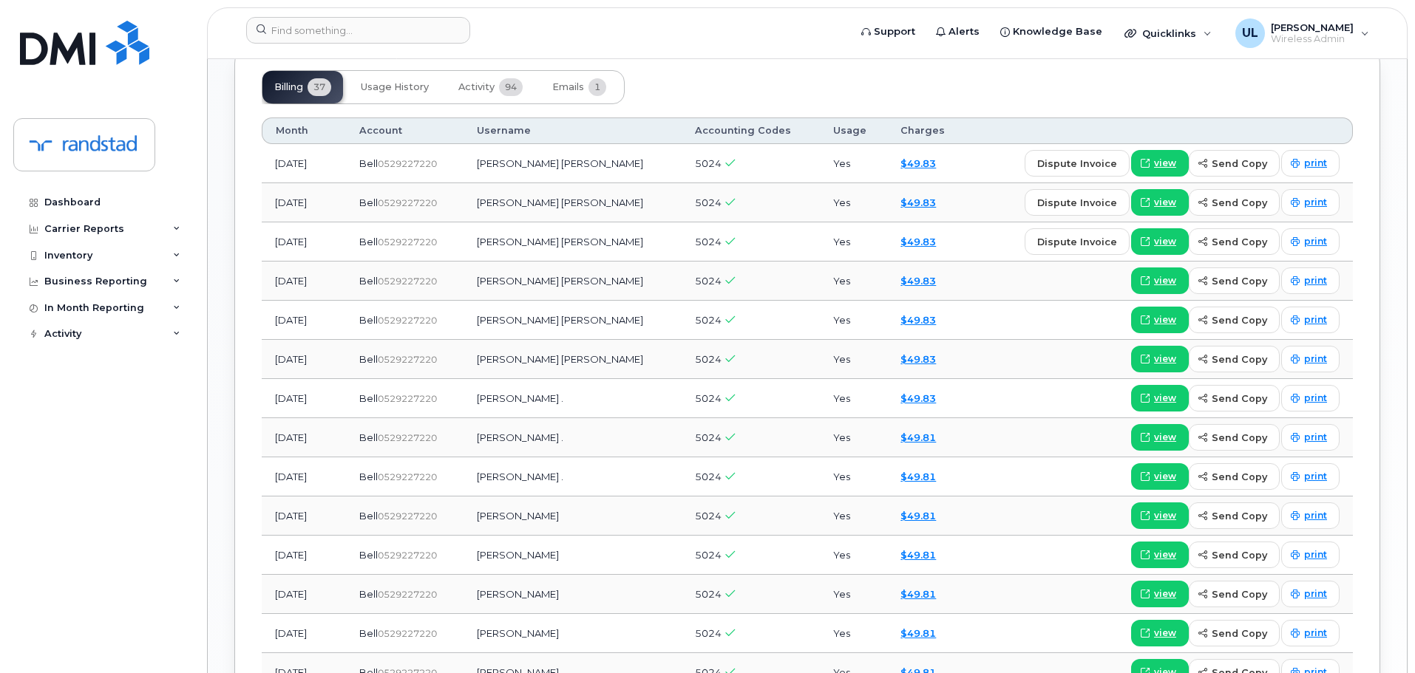
scroll to position [1355, 0]
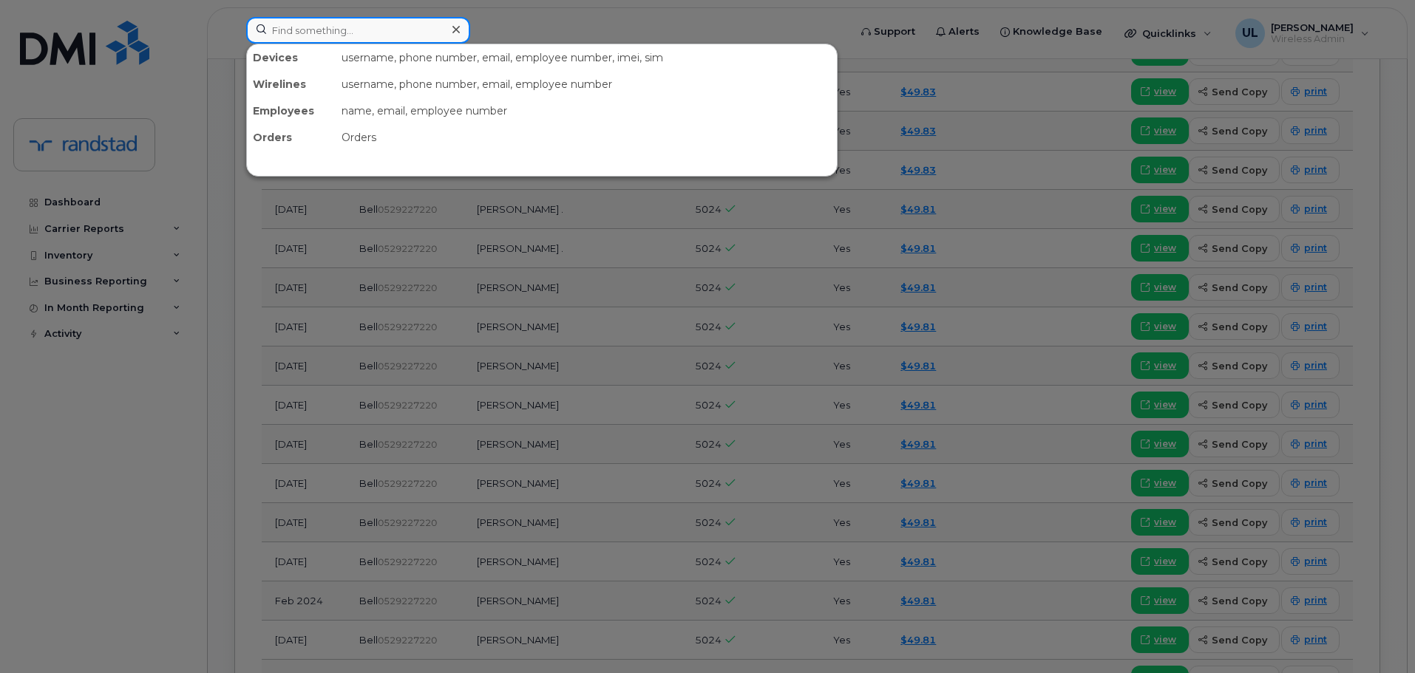
click at [432, 32] on input at bounding box center [358, 30] width 224 height 27
paste input "356057369085055"
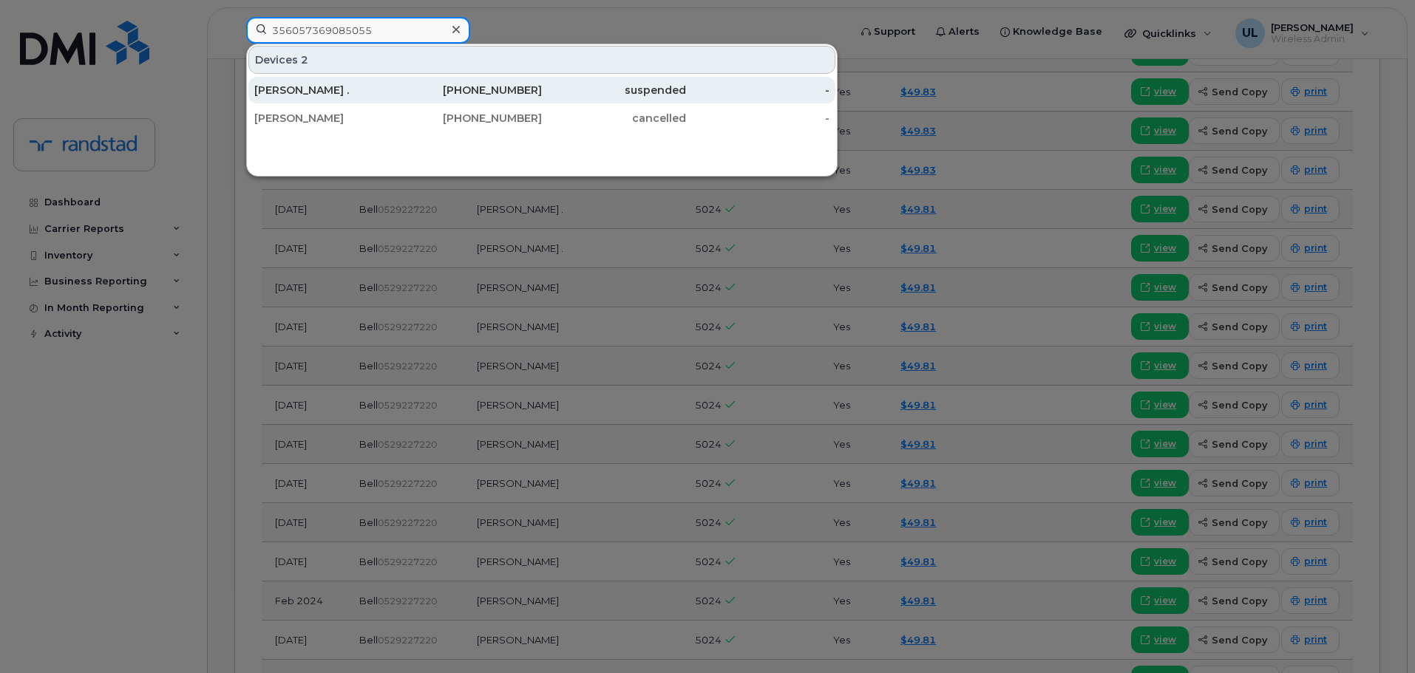
type input "356057369085055"
click at [488, 97] on div "[PHONE_NUMBER]" at bounding box center [470, 90] width 144 height 15
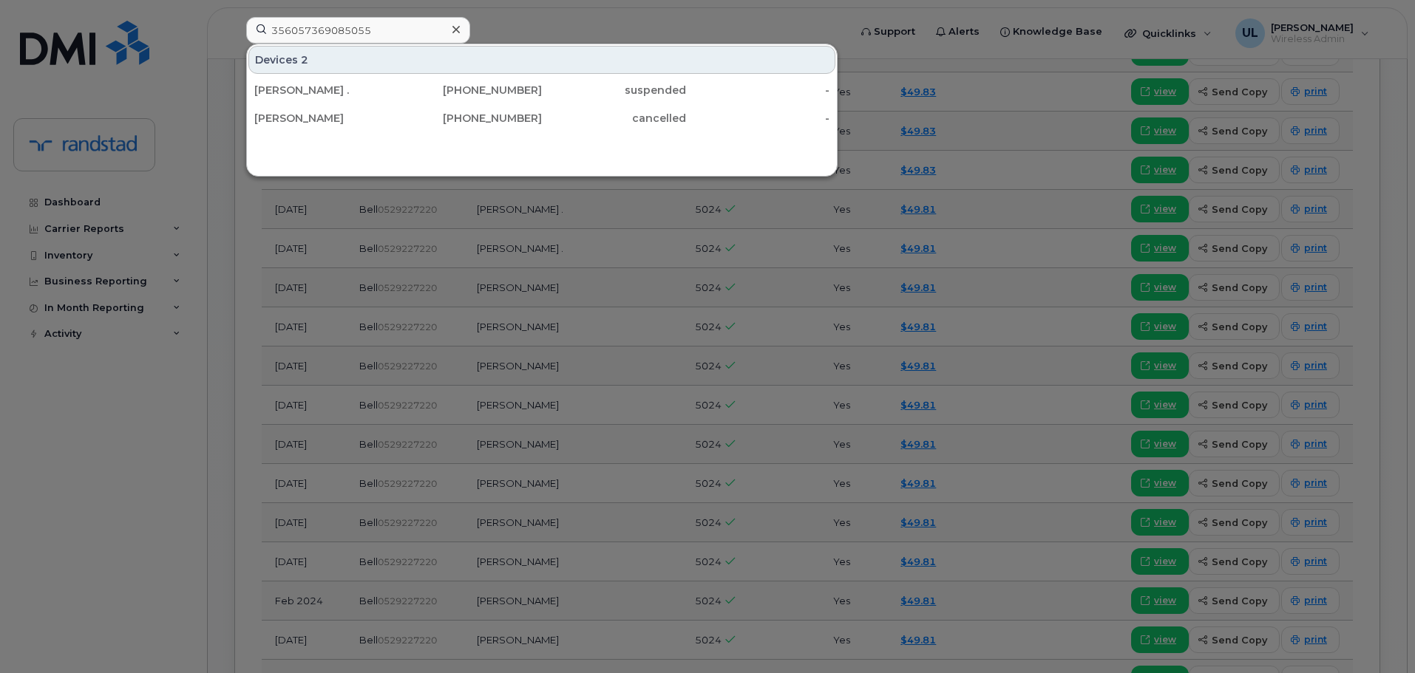
click at [800, 287] on div at bounding box center [707, 336] width 1415 height 673
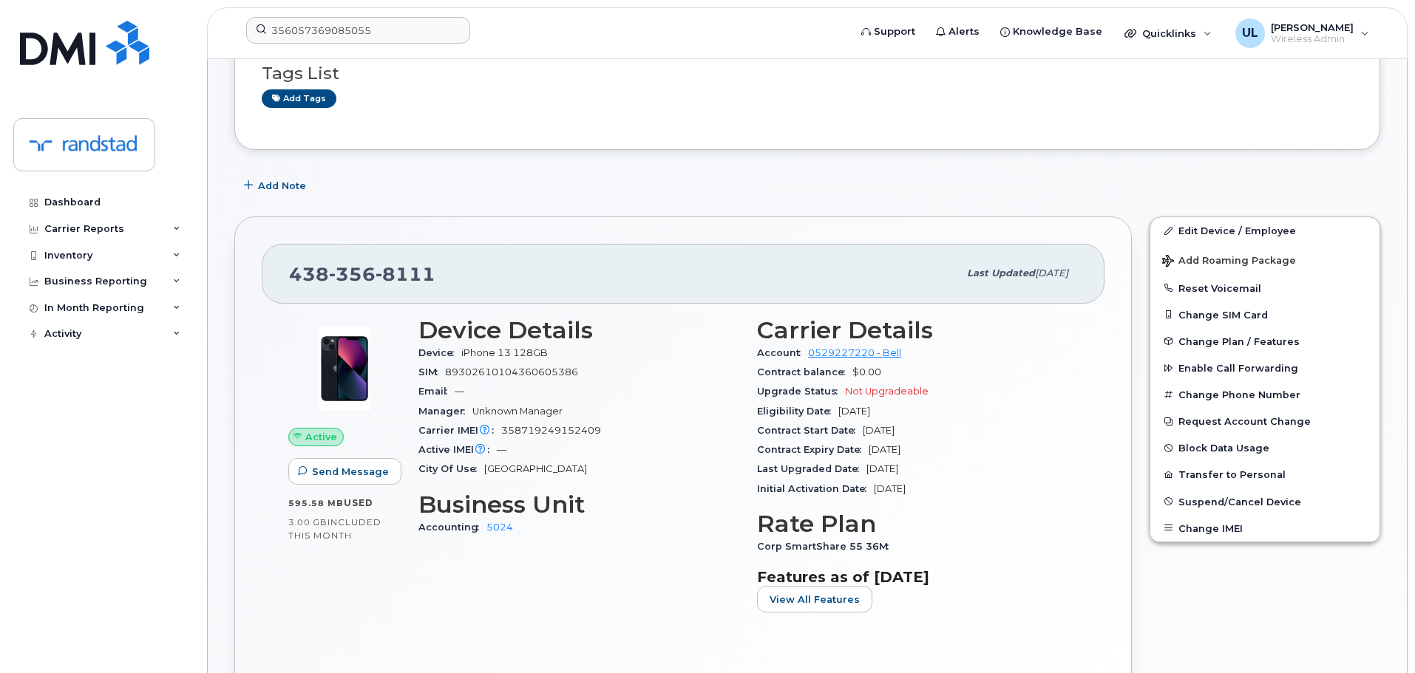
scroll to position [0, 0]
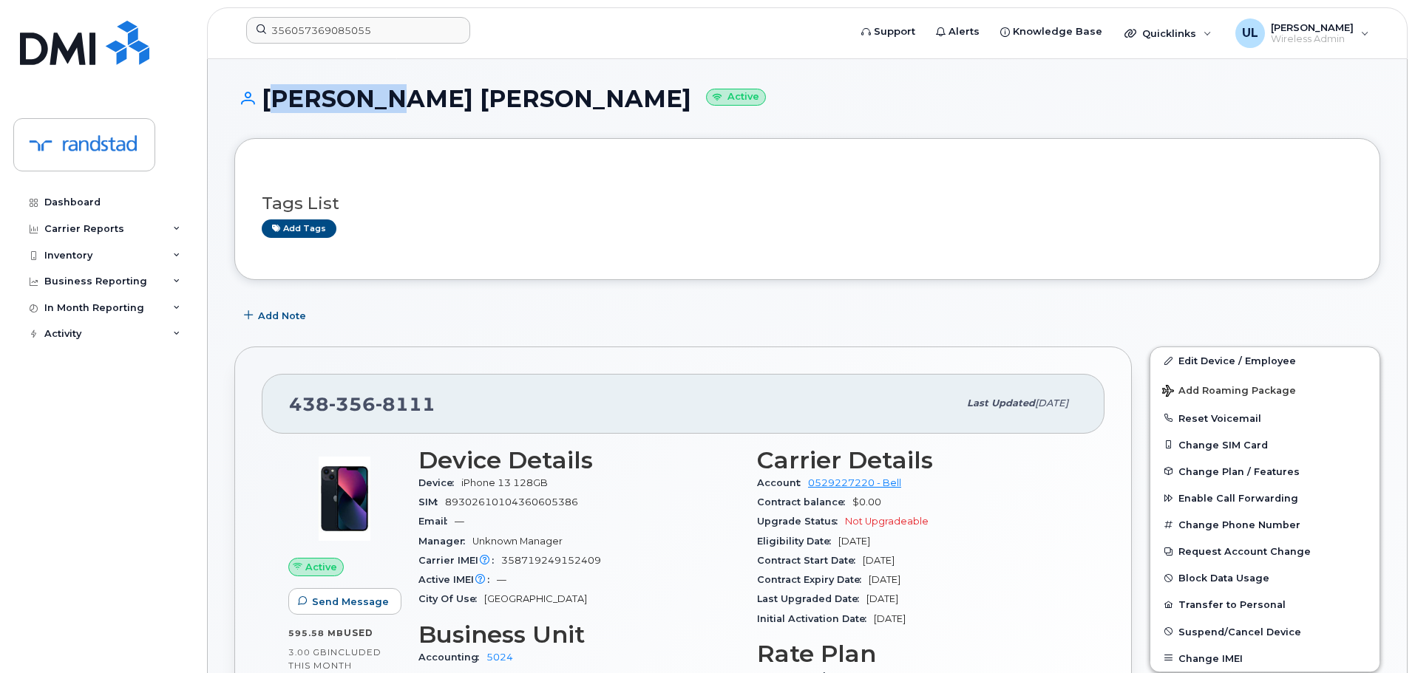
drag, startPoint x: 268, startPoint y: 98, endPoint x: 378, endPoint y: 101, distance: 110.2
click at [378, 101] on h1 "Valentyna Yakovlev Presman Active" at bounding box center [807, 99] width 1146 height 26
drag, startPoint x: 402, startPoint y: 102, endPoint x: 384, endPoint y: 106, distance: 18.8
click at [401, 102] on h1 "Valentyna Yakovlev Presman Active" at bounding box center [807, 99] width 1146 height 26
click at [351, 100] on h1 "Valentyna Yakovlev Presman Active" at bounding box center [807, 99] width 1146 height 26
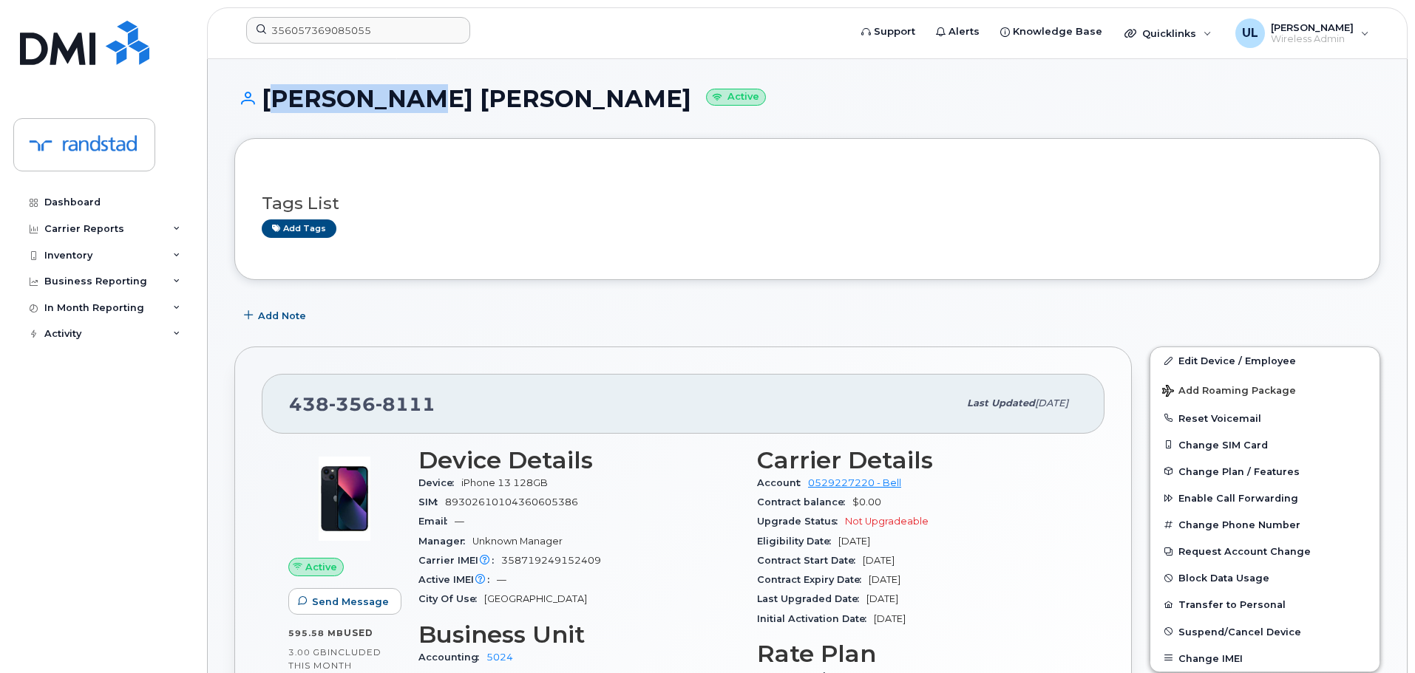
click at [351, 100] on h1 "Valentyna Yakovlev Presman Active" at bounding box center [807, 99] width 1146 height 26
copy h1 "Valentyna"
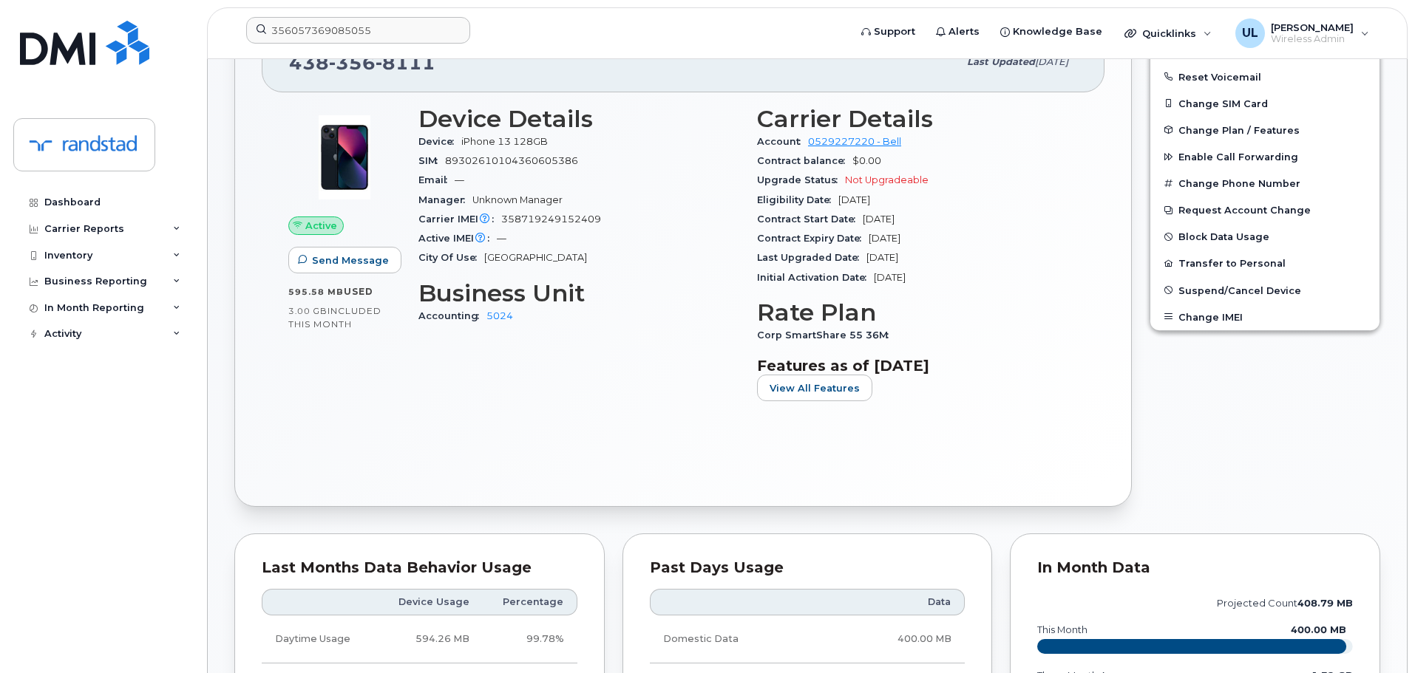
scroll to position [123, 0]
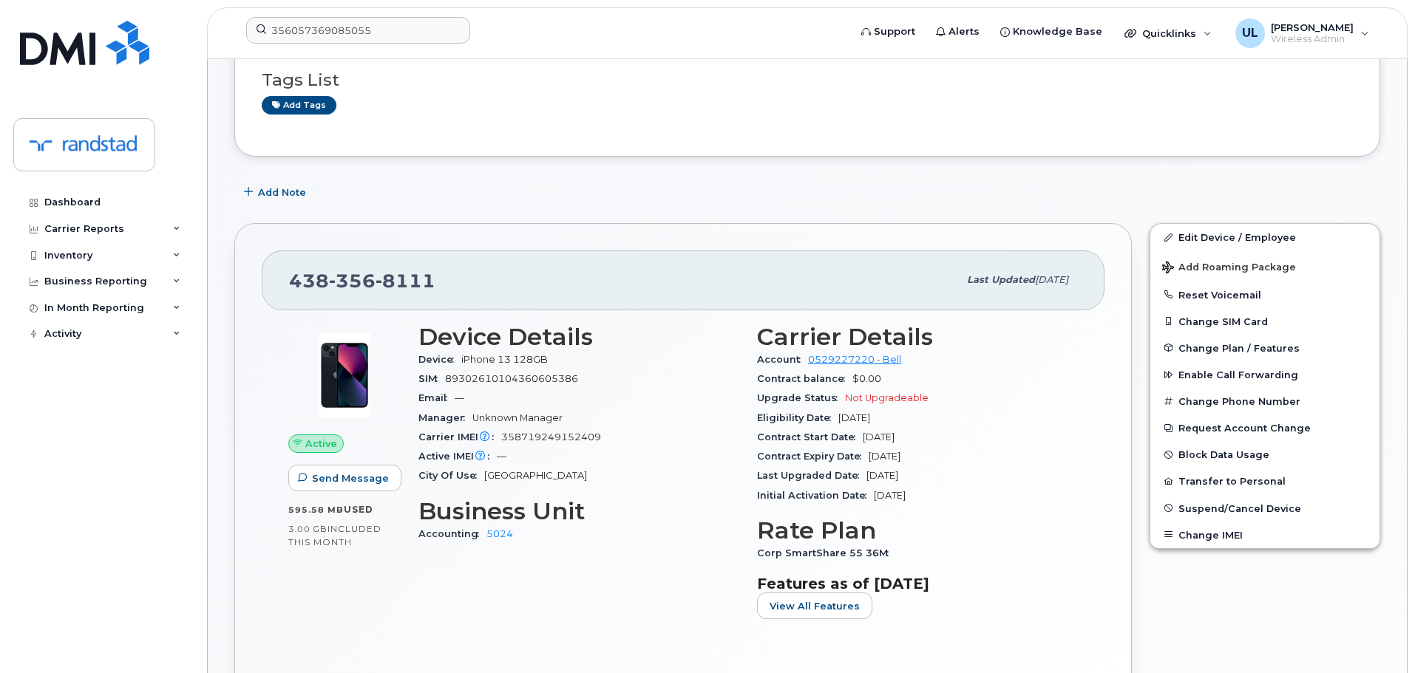
click at [556, 437] on span "358719249152409" at bounding box center [551, 437] width 100 height 11
copy span "358719249152409"
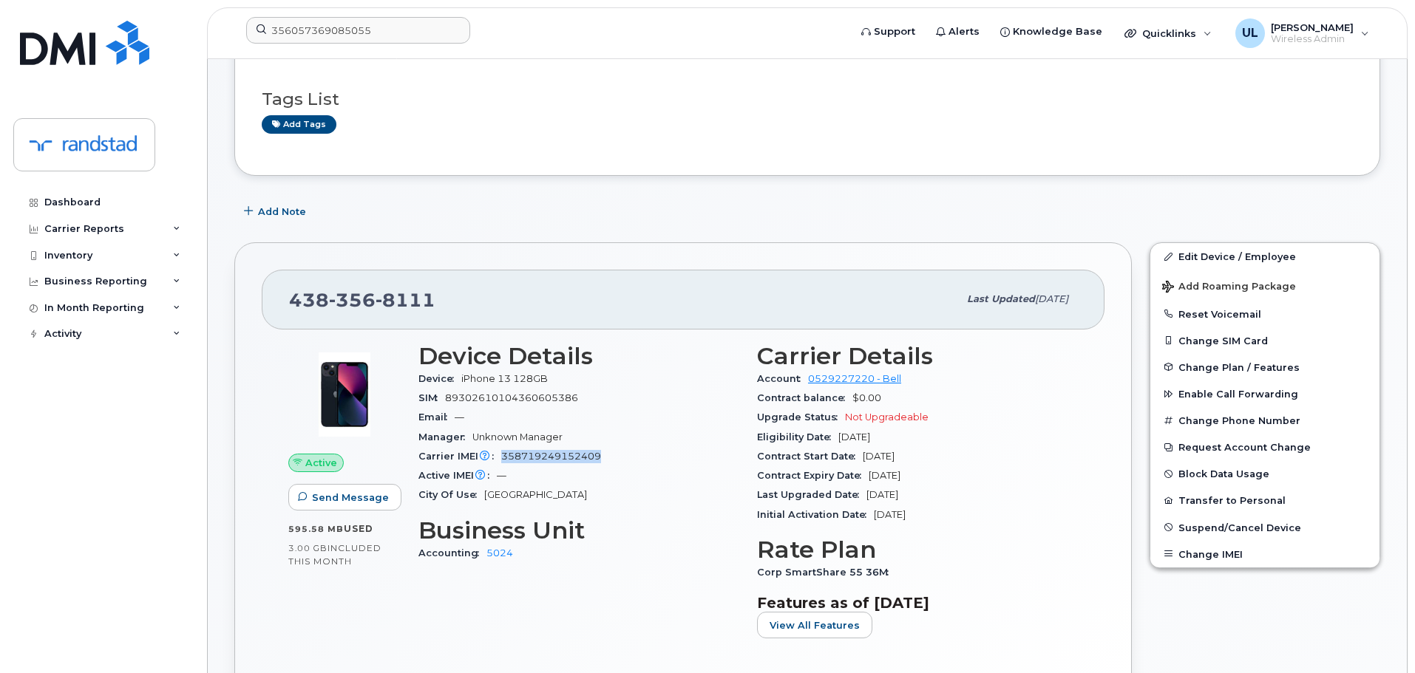
scroll to position [0, 0]
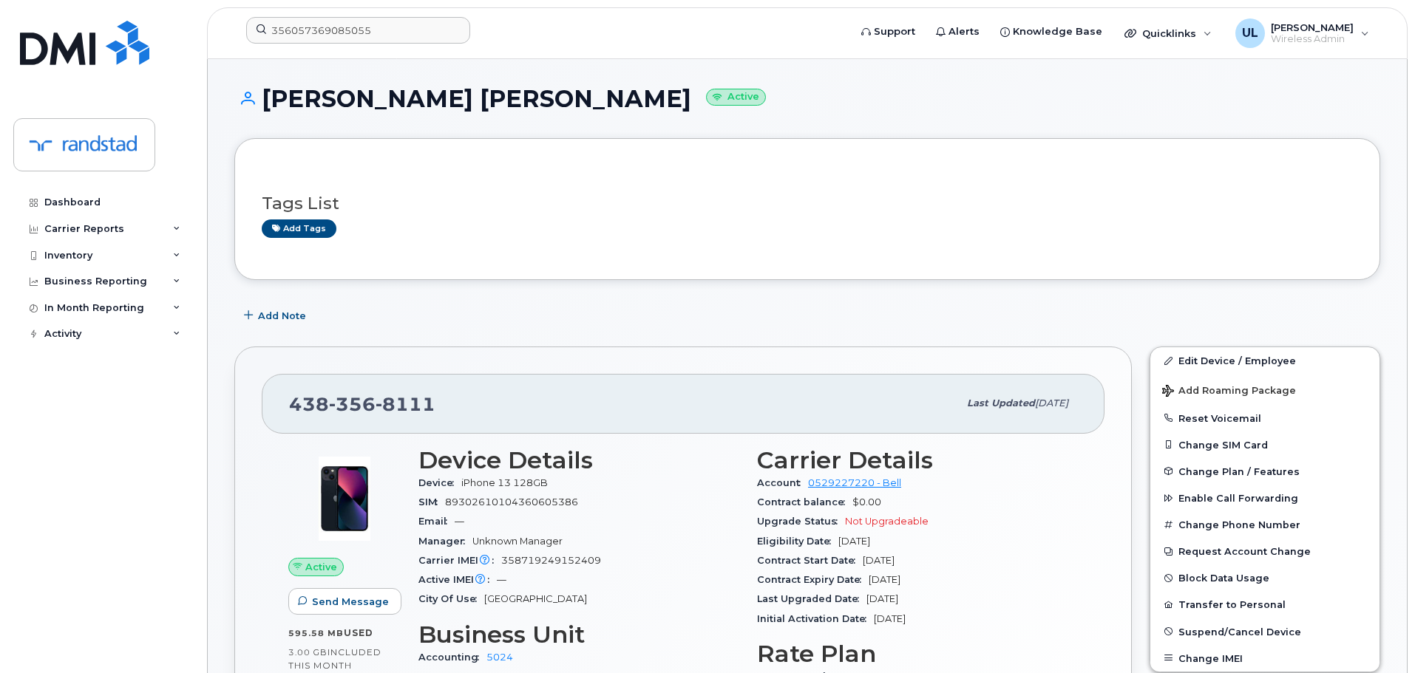
click at [707, 234] on div "Add tags" at bounding box center [801, 229] width 1079 height 18
click at [1158, 353] on link "Edit Device / Employee" at bounding box center [1264, 360] width 229 height 27
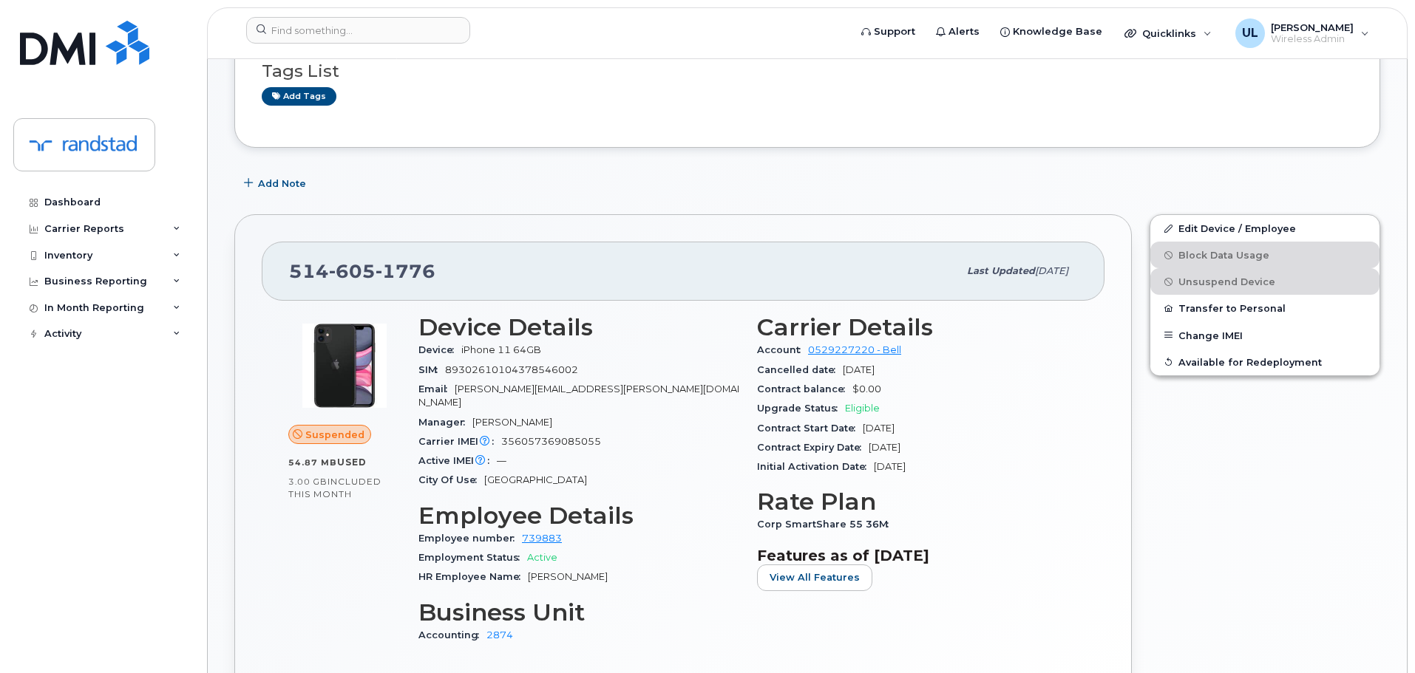
scroll to position [493, 0]
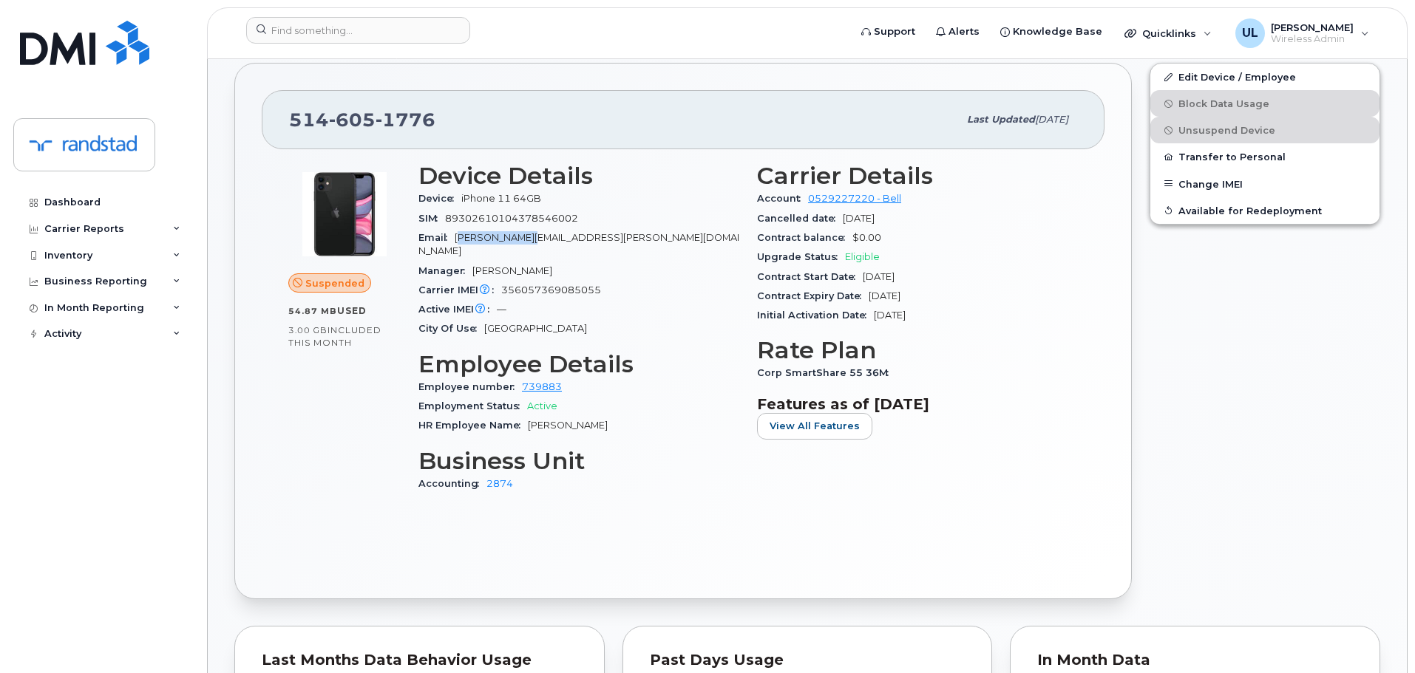
drag, startPoint x: 460, startPoint y: 235, endPoint x: 522, endPoint y: 242, distance: 62.5
click at [522, 242] on span "[PERSON_NAME][EMAIL_ADDRESS][PERSON_NAME][DOMAIN_NAME]" at bounding box center [578, 244] width 321 height 24
drag, startPoint x: 452, startPoint y: 241, endPoint x: 524, endPoint y: 240, distance: 71.7
click at [524, 240] on div "Email [PERSON_NAME][EMAIL_ADDRESS][PERSON_NAME][DOMAIN_NAME]" at bounding box center [578, 244] width 321 height 33
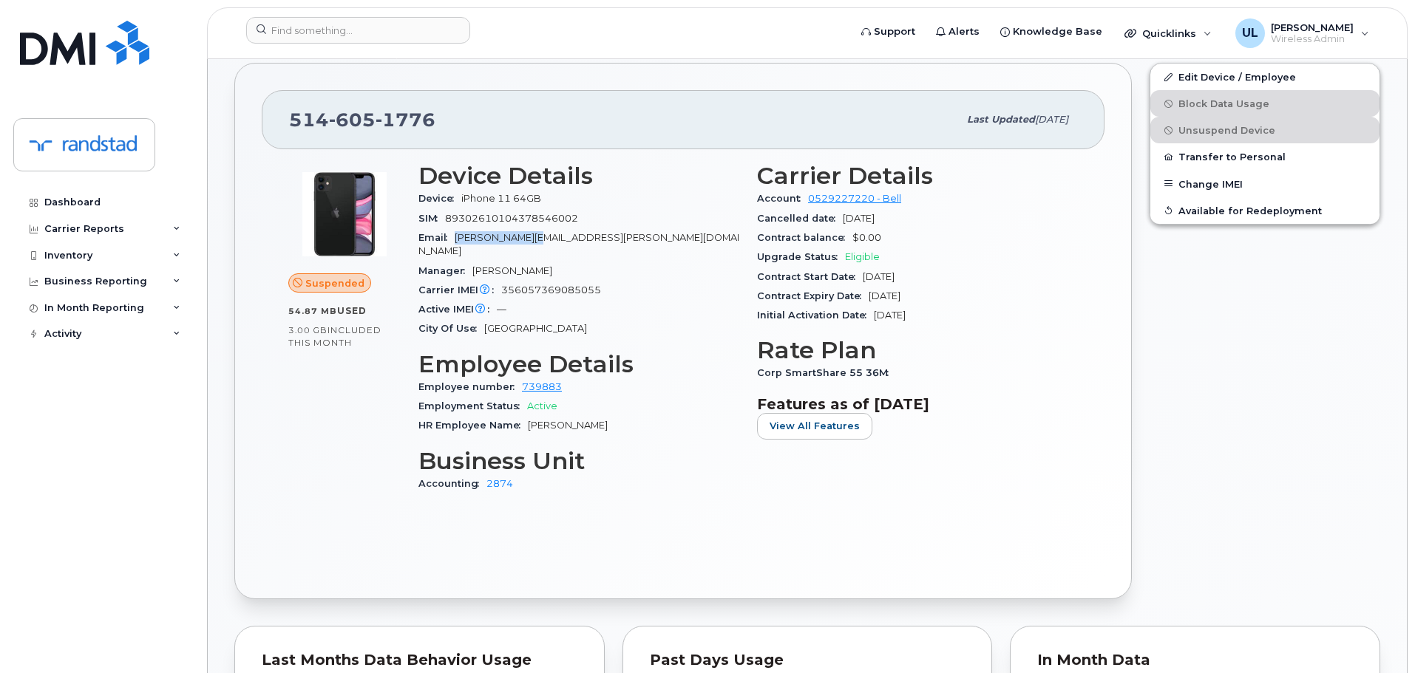
copy span "[PERSON_NAME].[PERSON_NAME]"
drag, startPoint x: 528, startPoint y: 405, endPoint x: 646, endPoint y: 410, distance: 118.4
click at [646, 416] on div "HR Employee Name [PERSON_NAME]" at bounding box center [578, 425] width 321 height 19
copy span "[PERSON_NAME]"
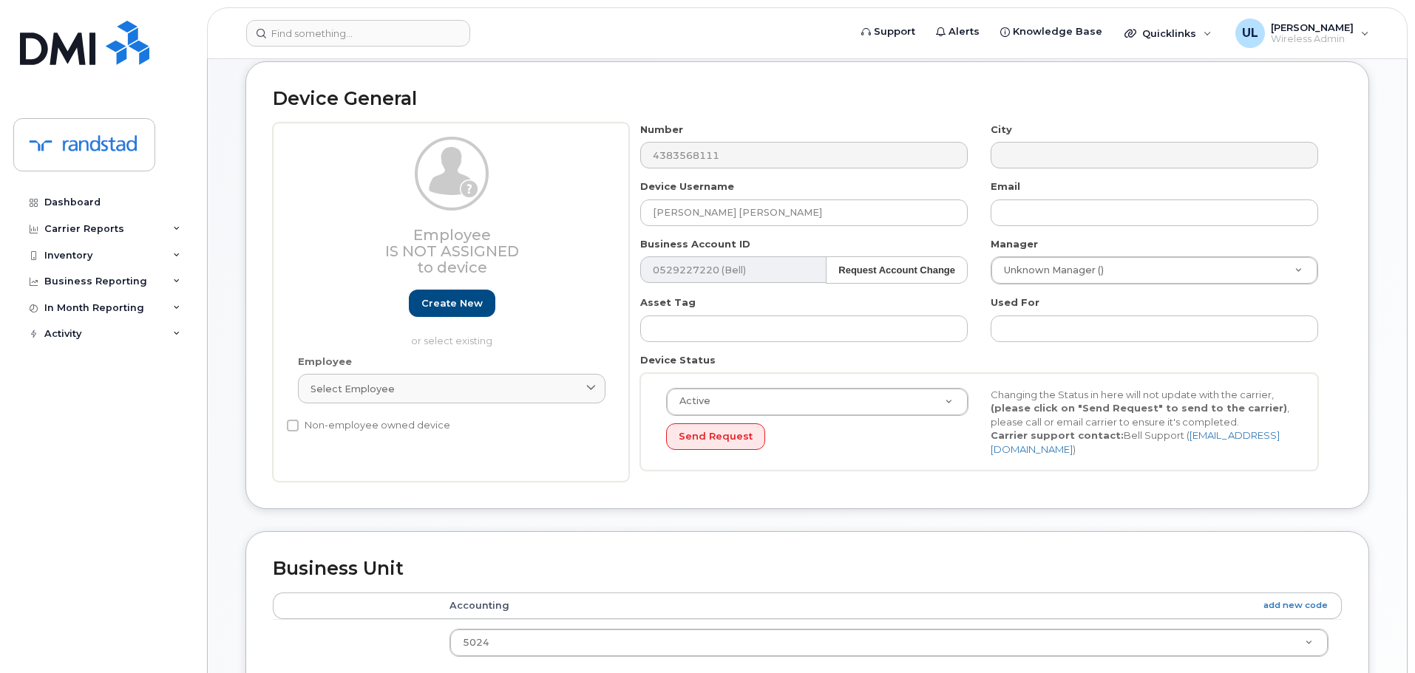
scroll to position [123, 0]
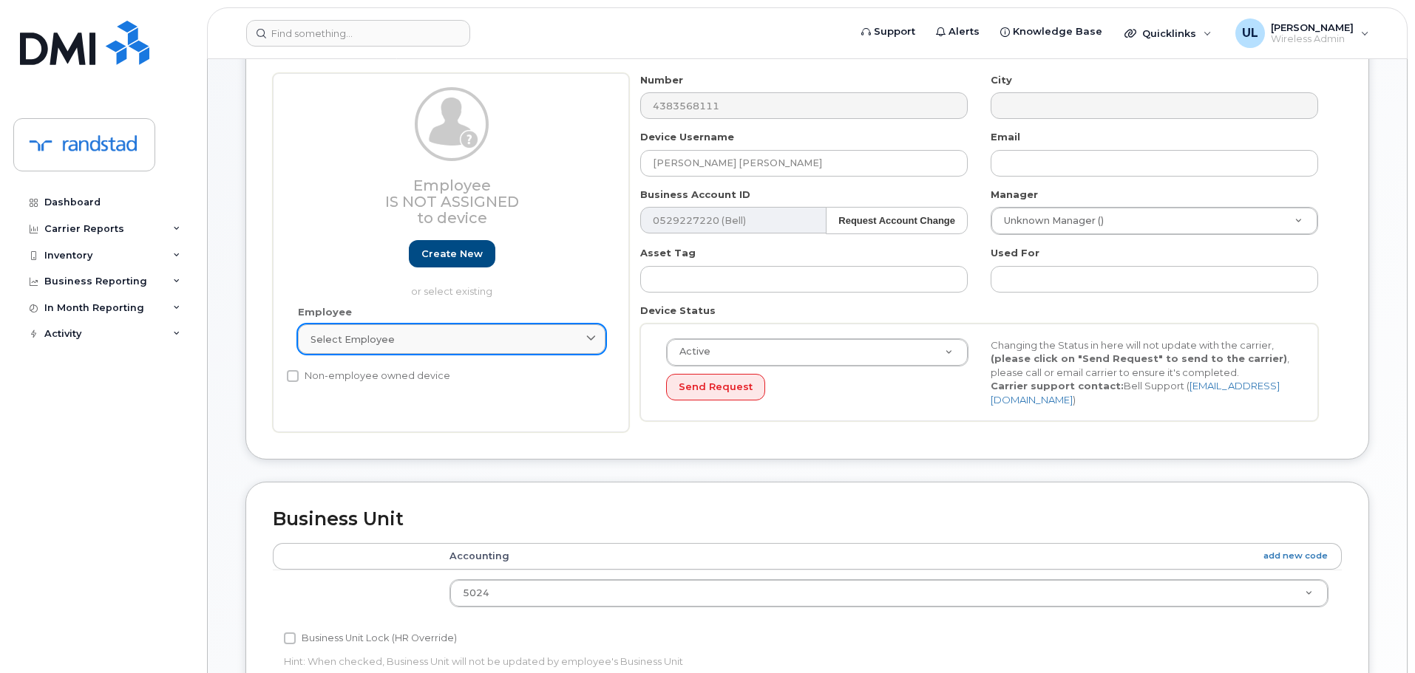
click at [430, 333] on div "Select employee" at bounding box center [451, 340] width 282 height 14
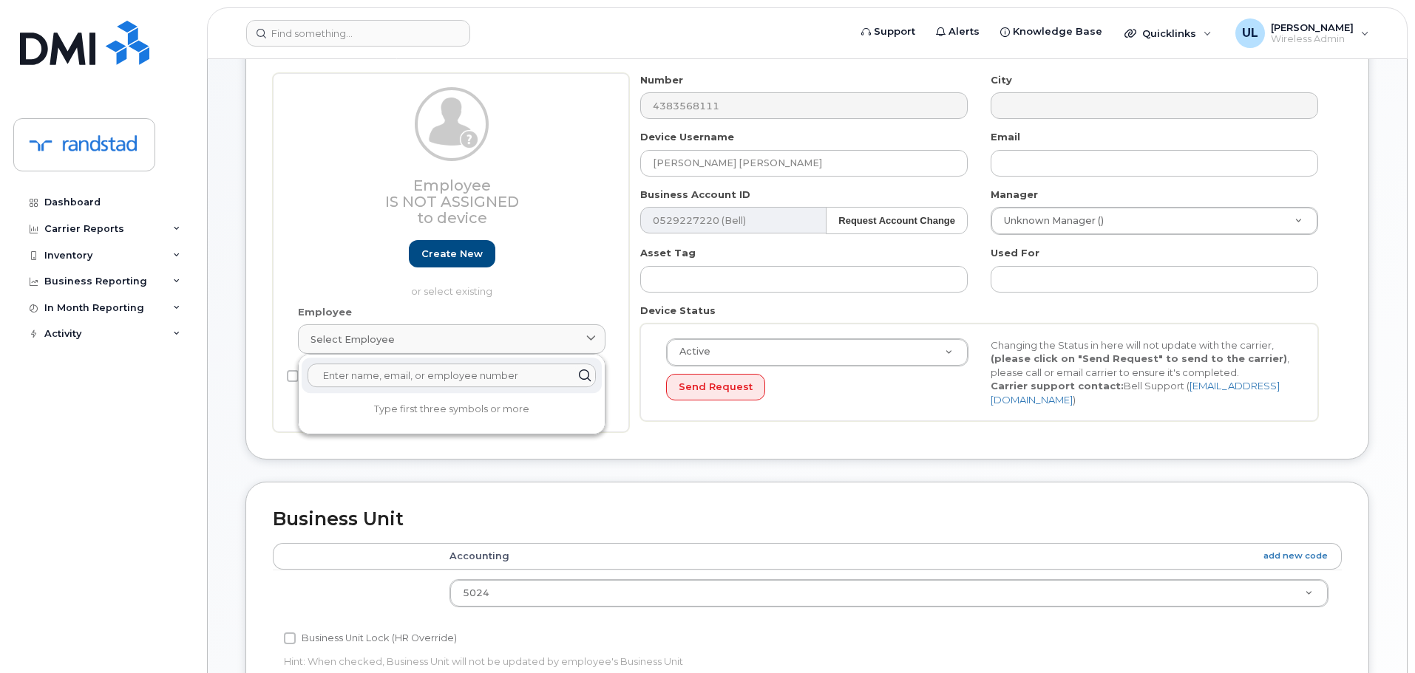
click at [424, 372] on input "text" at bounding box center [452, 376] width 288 height 24
paste input "Valentina Presman"
type input "Valentina Presman"
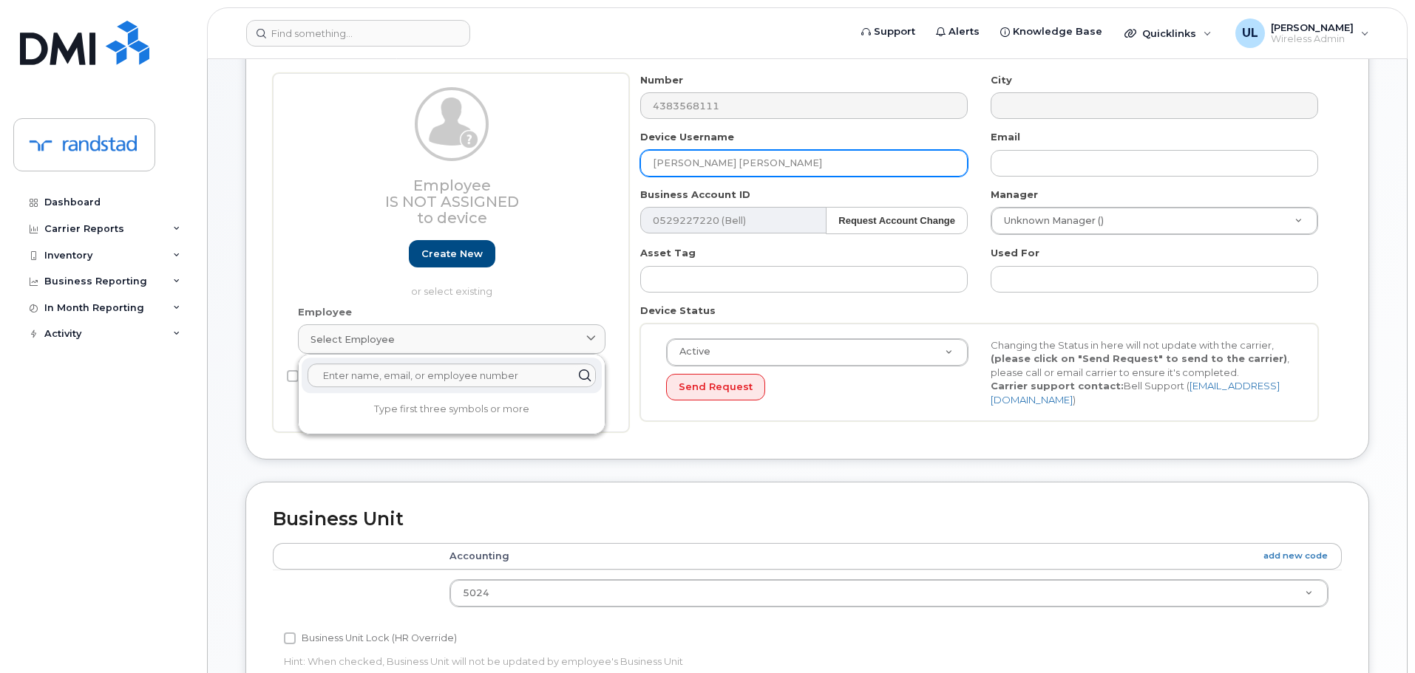
click at [770, 170] on input "Valentyna Yakovlev Presman" at bounding box center [803, 163] width 327 height 27
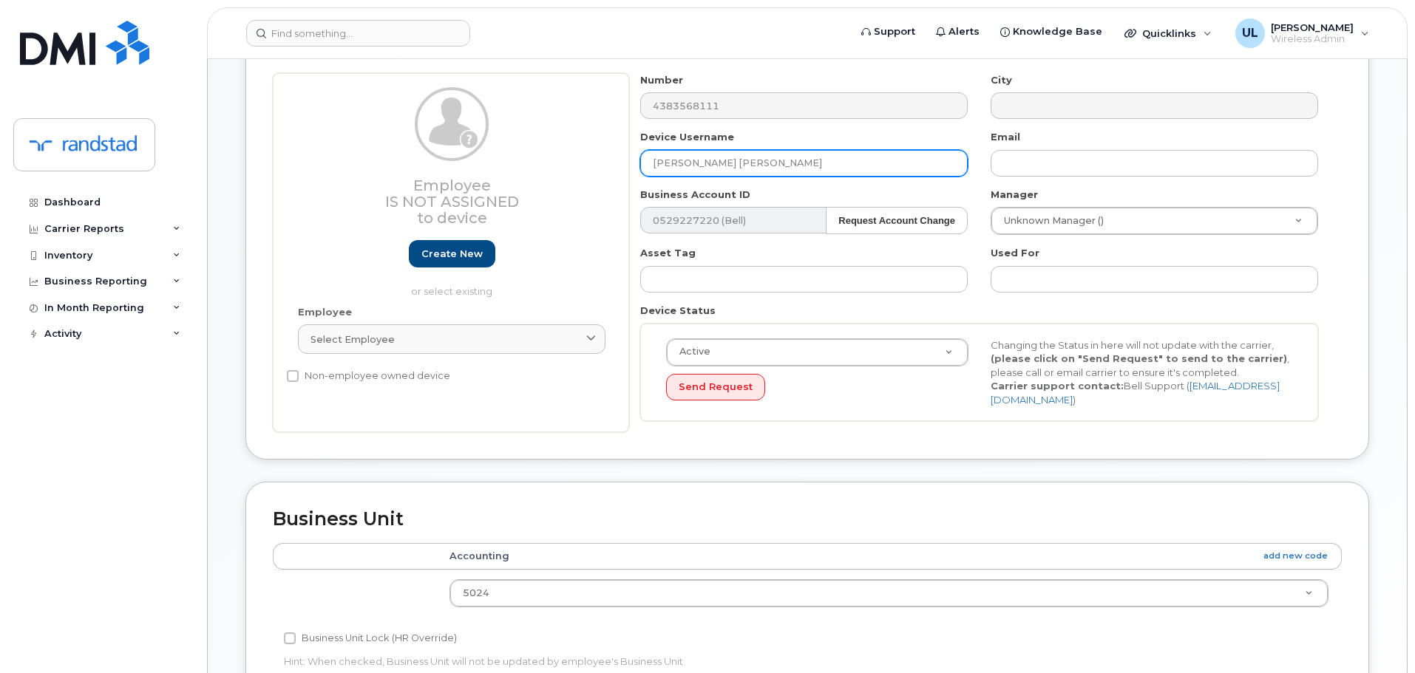
paste input "ina"
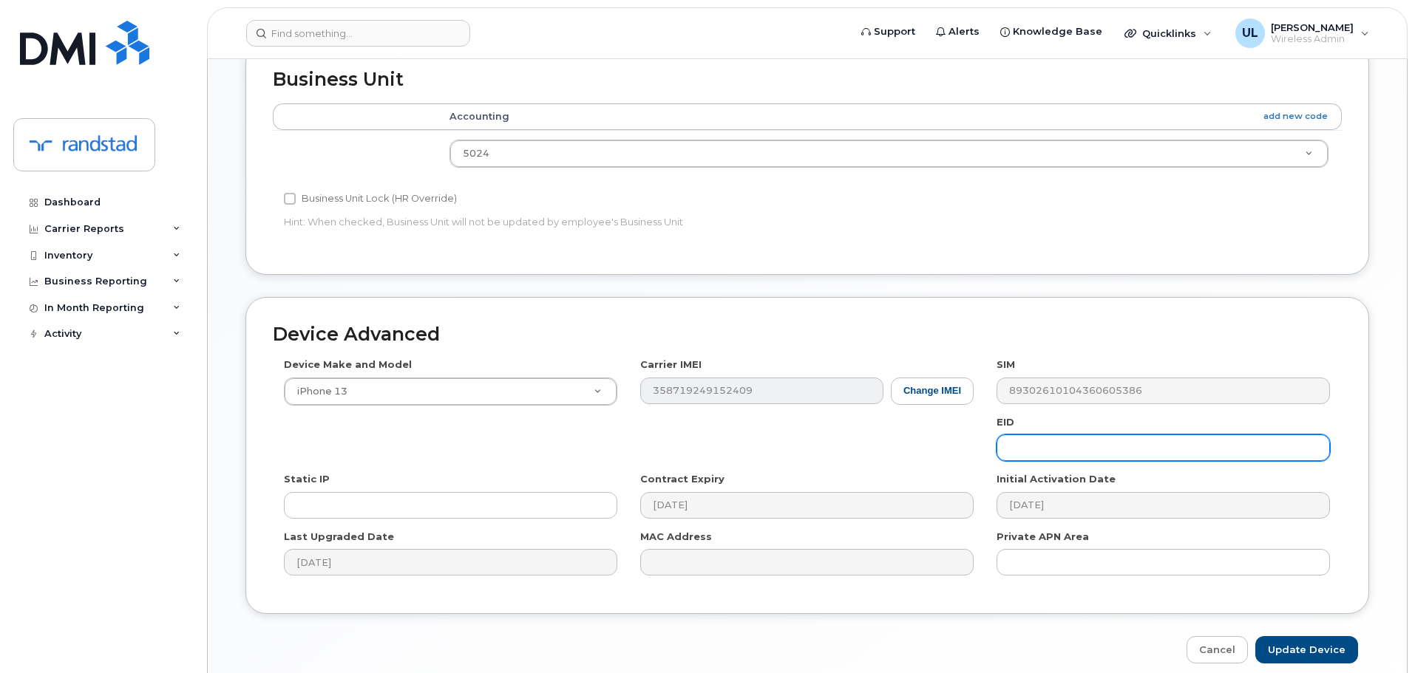
scroll to position [628, 0]
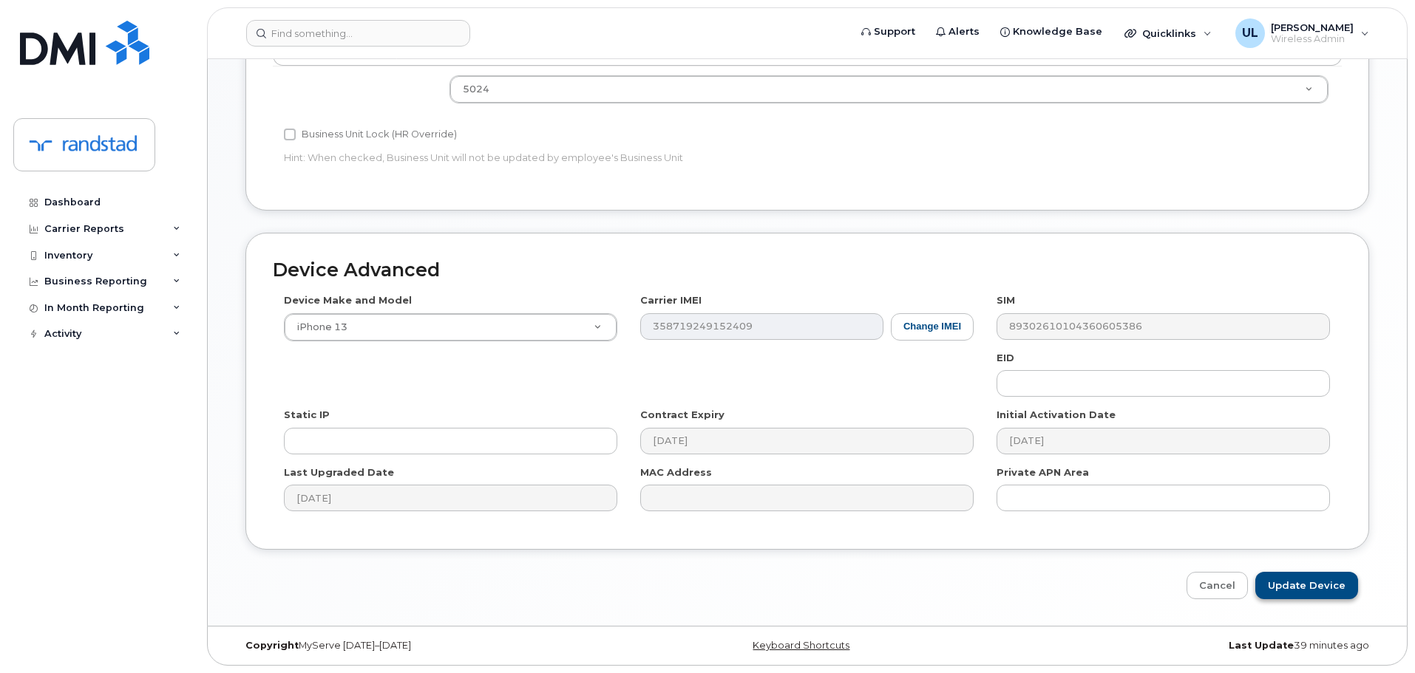
type input "Valentina Presman"
click at [1300, 578] on input "Update Device" at bounding box center [1306, 585] width 103 height 27
type input "Saving..."
